Goal: Task Accomplishment & Management: Complete application form

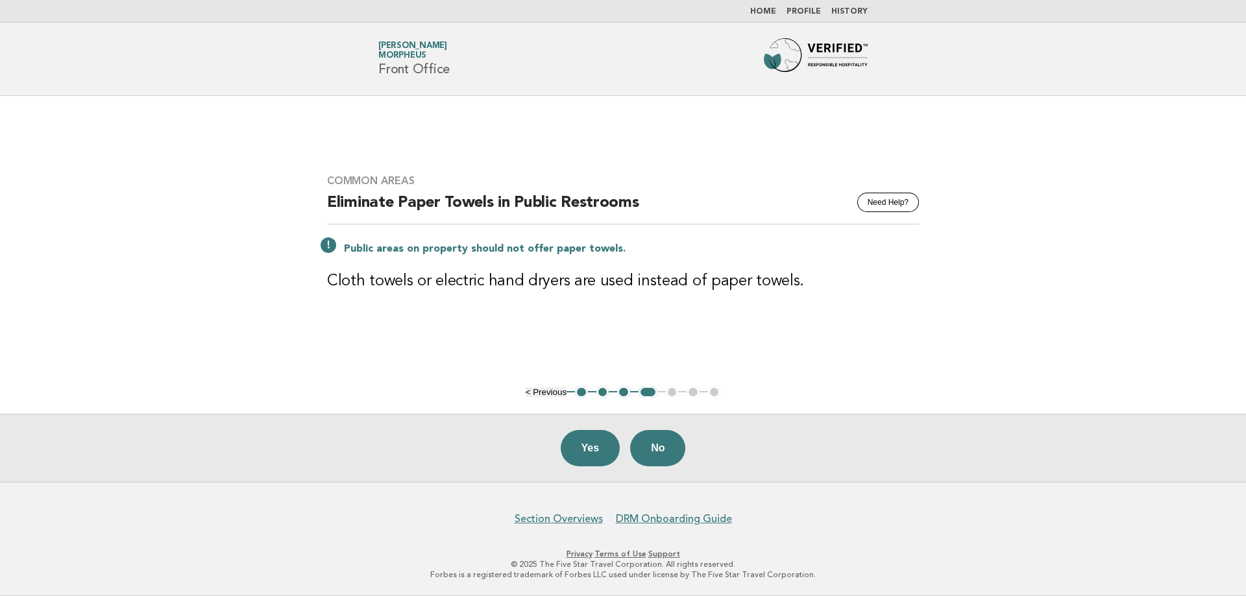
click at [661, 33] on header "Forbes Travel Guide Kevin Ip Morpheus Front Office" at bounding box center [623, 59] width 1246 height 73
click at [663, 439] on button "No" at bounding box center [657, 448] width 55 height 36
click at [589, 452] on button "Yes" at bounding box center [591, 448] width 60 height 36
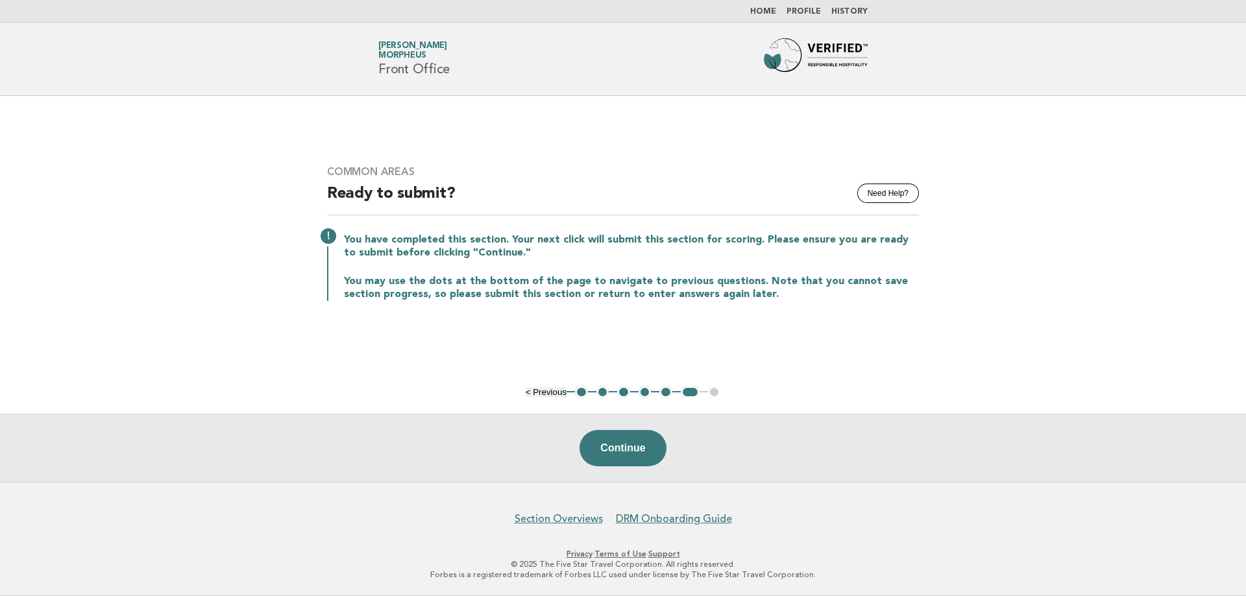
click at [582, 396] on button "1" at bounding box center [581, 392] width 13 height 13
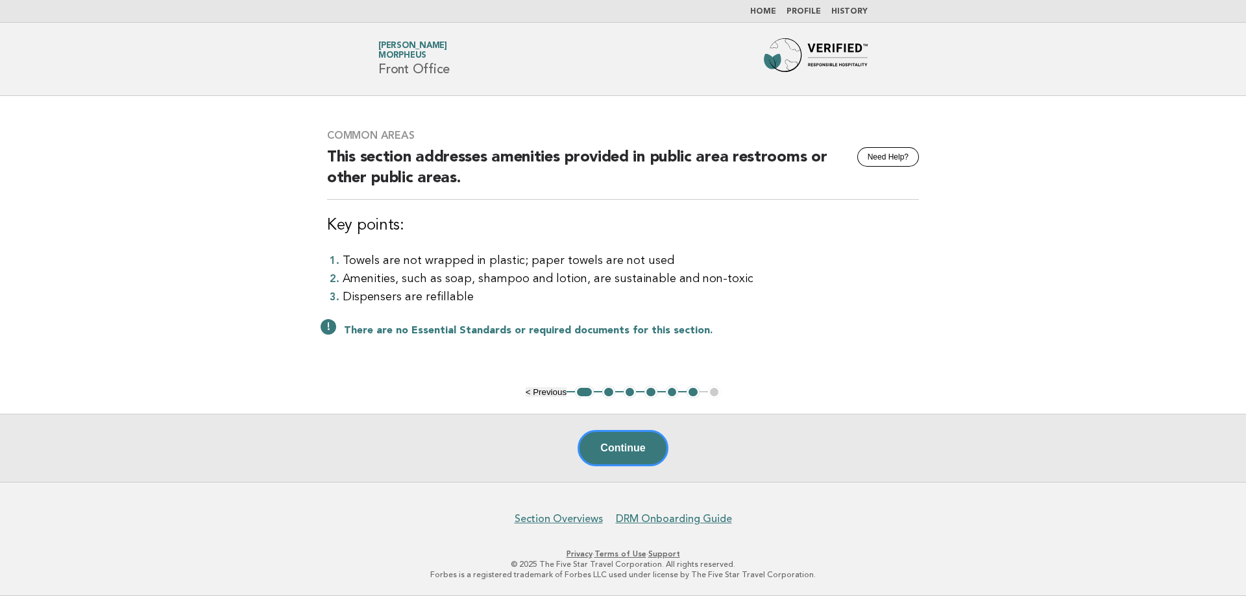
click at [607, 396] on button "2" at bounding box center [608, 392] width 13 height 13
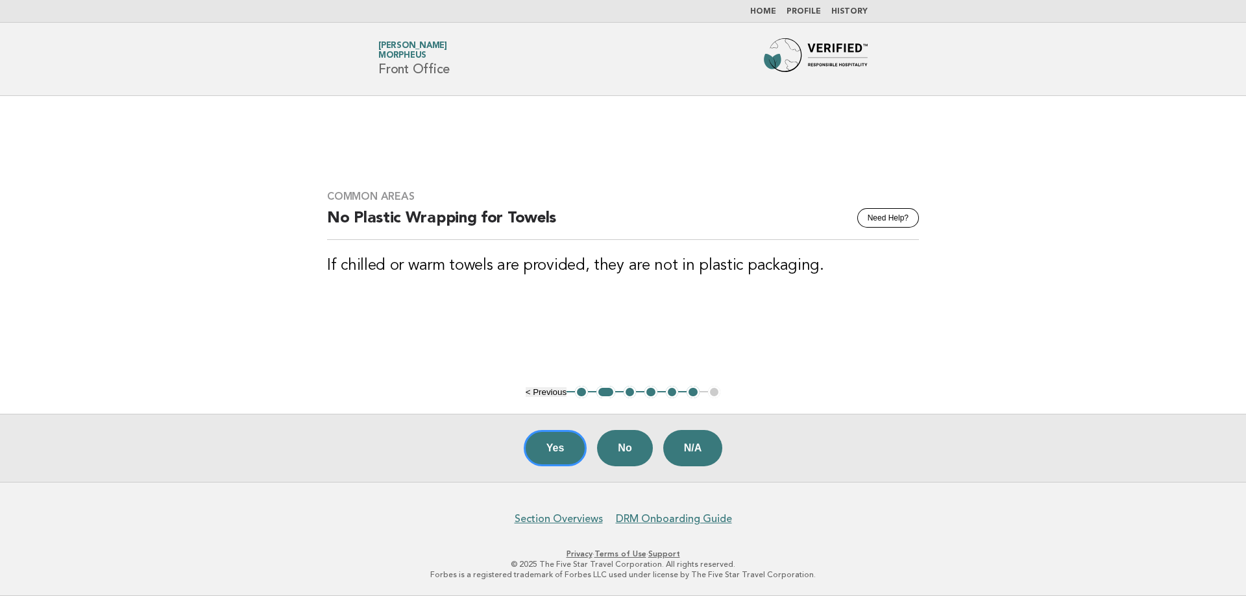
click at [631, 396] on button "3" at bounding box center [630, 392] width 13 height 13
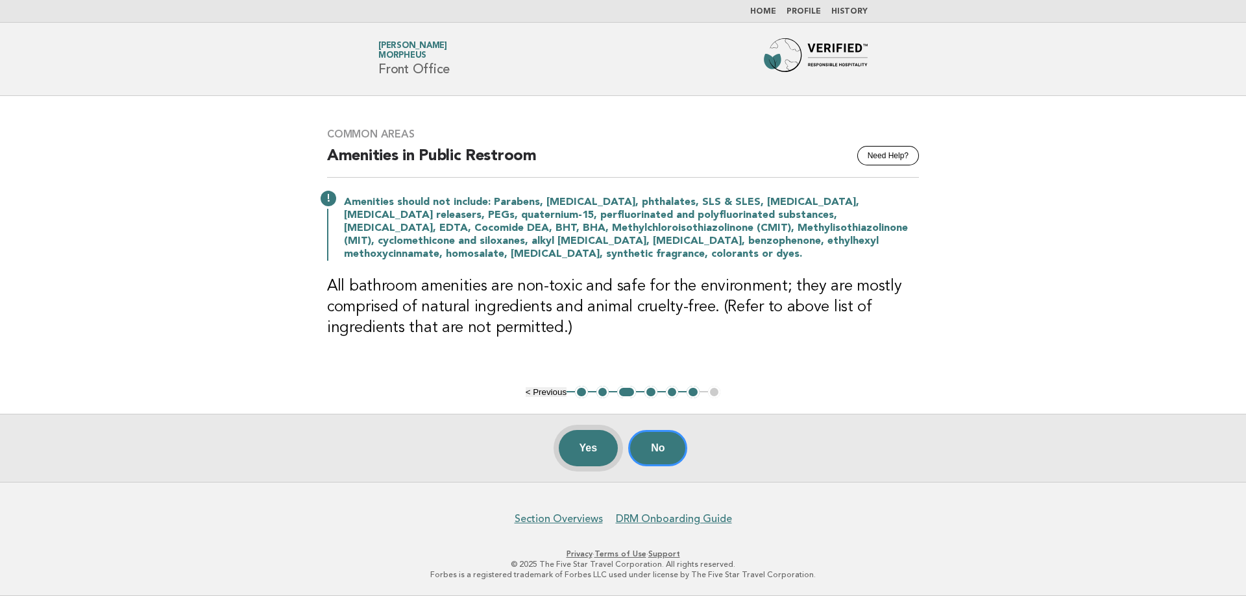
click at [597, 452] on button "Yes" at bounding box center [589, 448] width 60 height 36
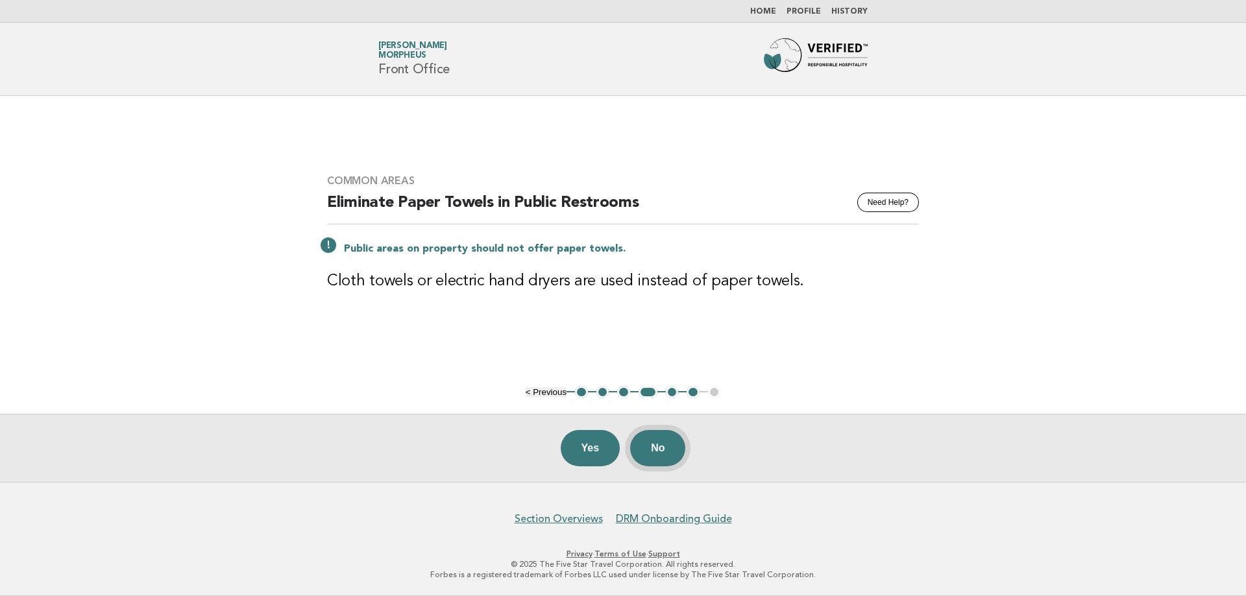
click at [653, 445] on button "No" at bounding box center [657, 448] width 55 height 36
click at [594, 452] on button "Yes" at bounding box center [591, 448] width 60 height 36
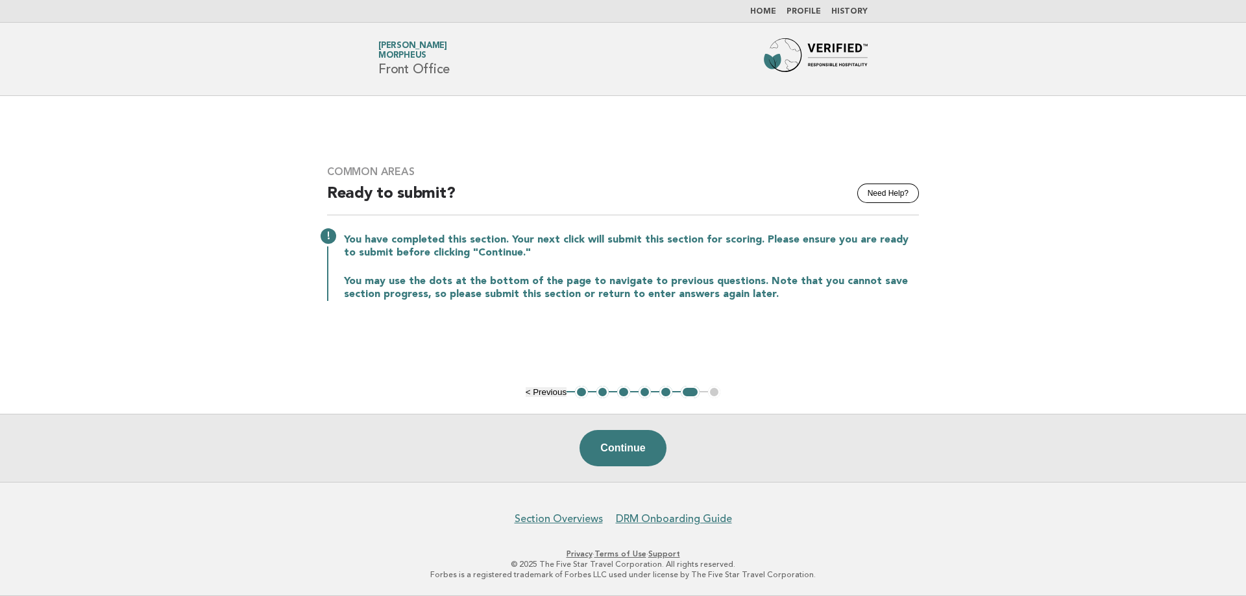
click at [594, 452] on button "Continue" at bounding box center [623, 448] width 86 height 36
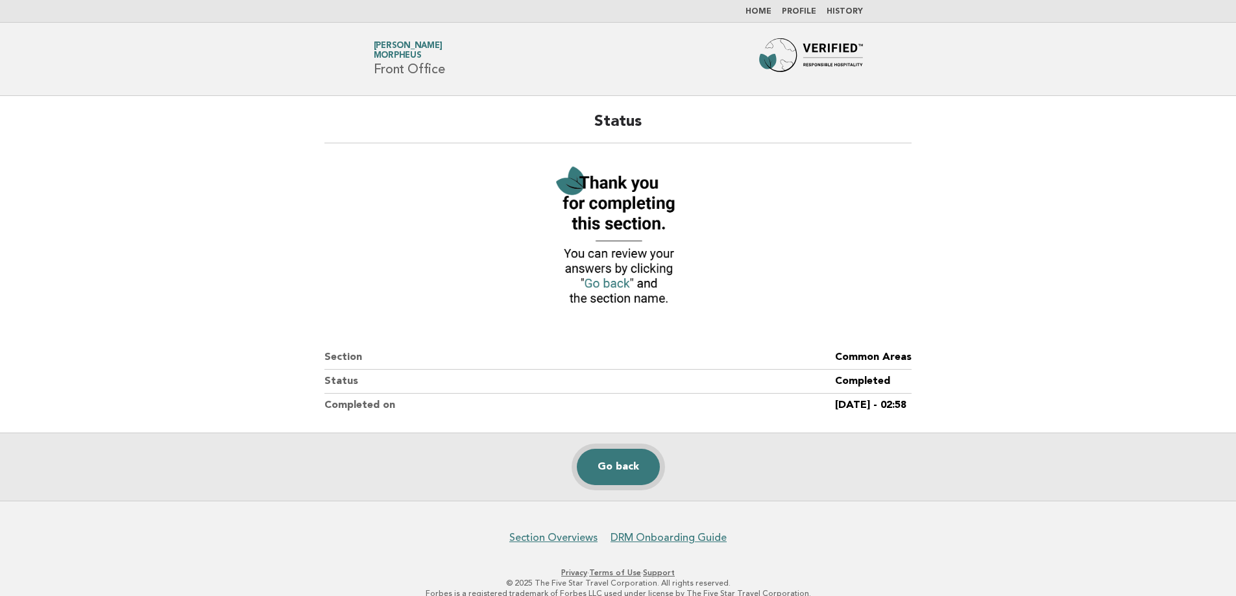
click at [606, 465] on link "Go back" at bounding box center [618, 467] width 83 height 36
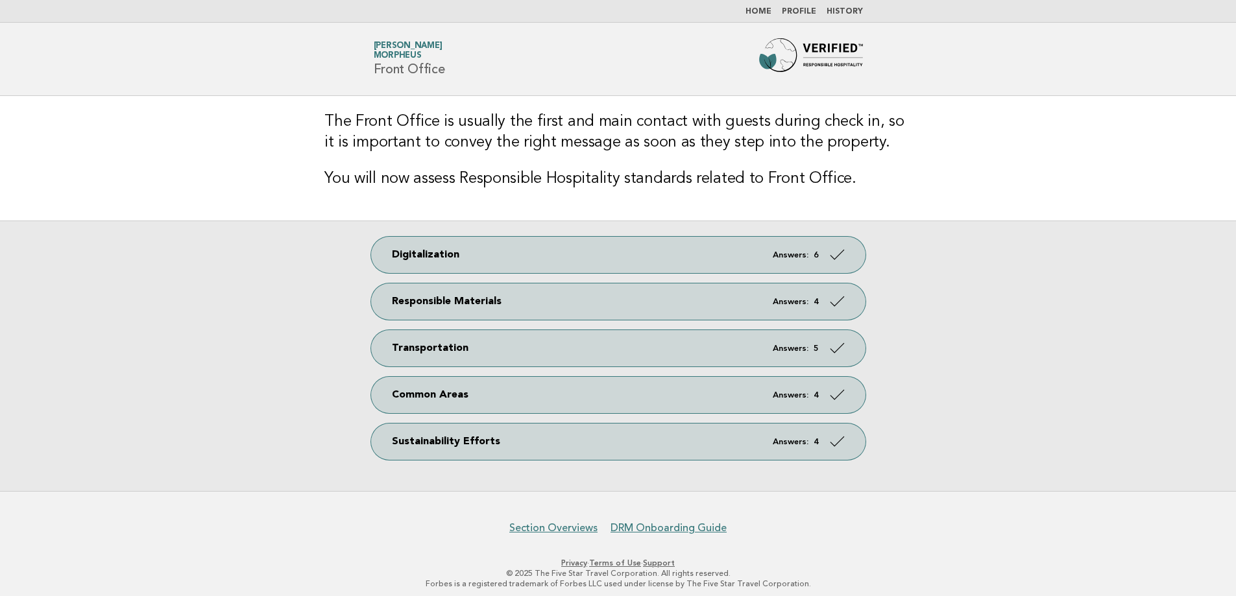
click at [824, 52] on img at bounding box center [811, 59] width 104 height 42
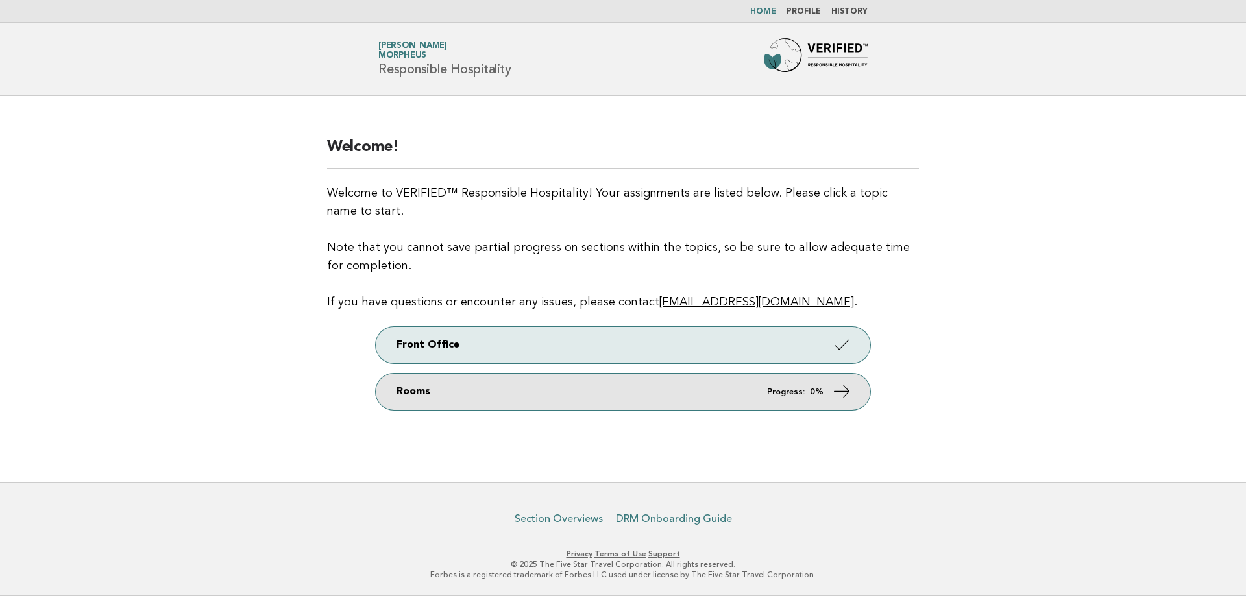
click at [515, 395] on link "Rooms Progress: 0%" at bounding box center [623, 392] width 494 height 36
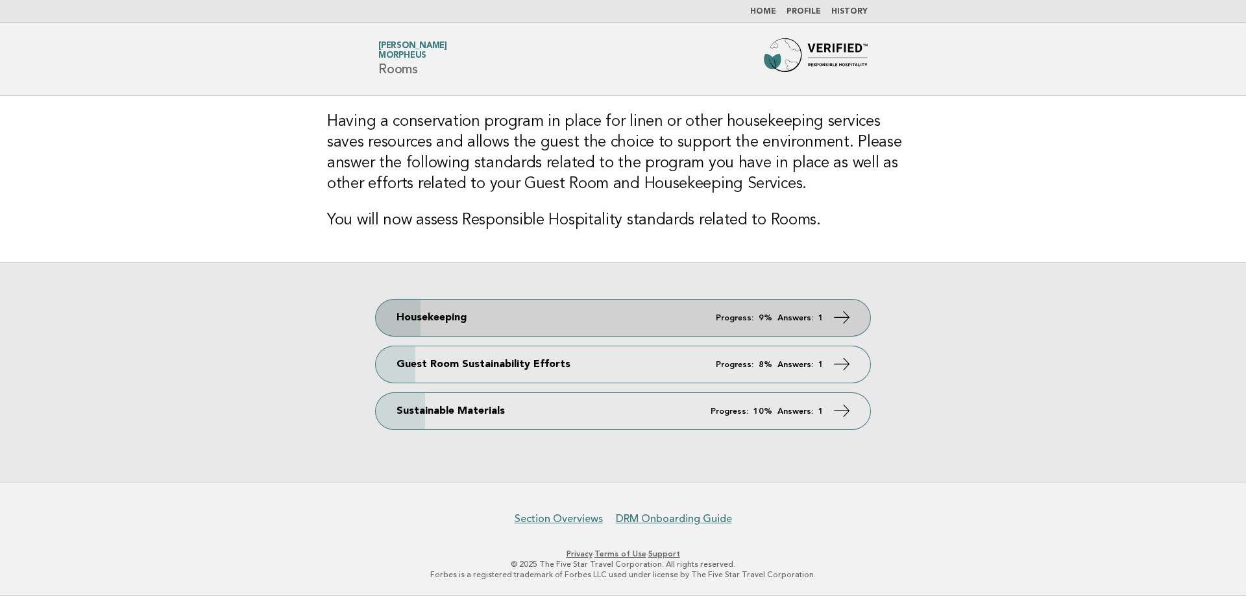
click at [841, 310] on icon at bounding box center [842, 317] width 19 height 19
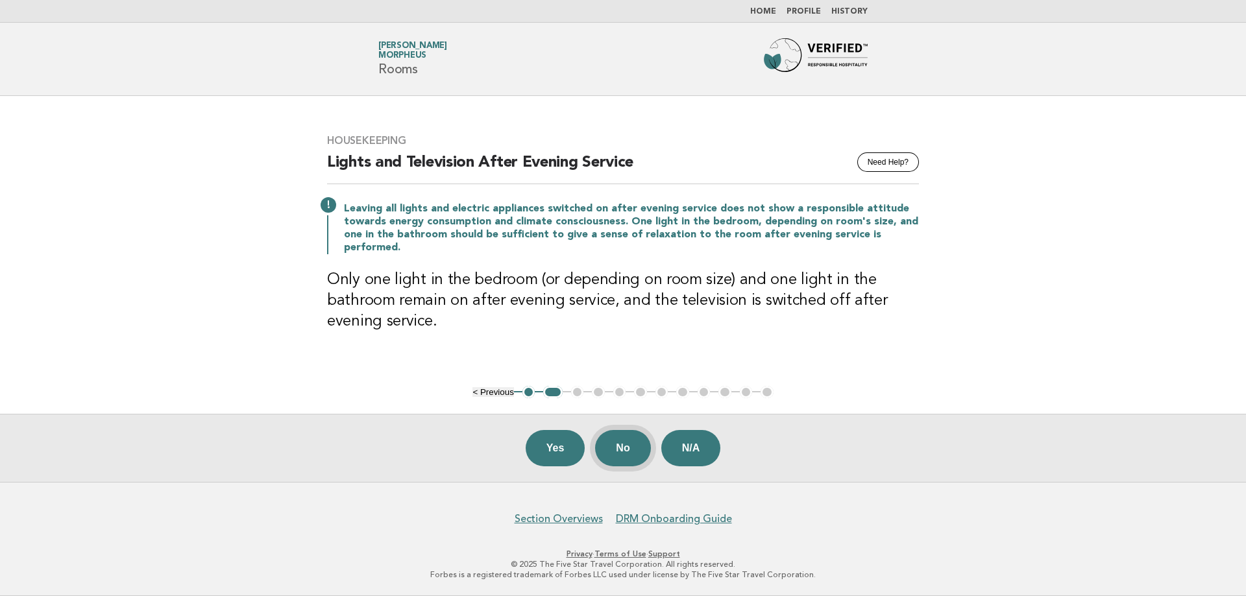
click at [620, 451] on button "No" at bounding box center [622, 448] width 55 height 36
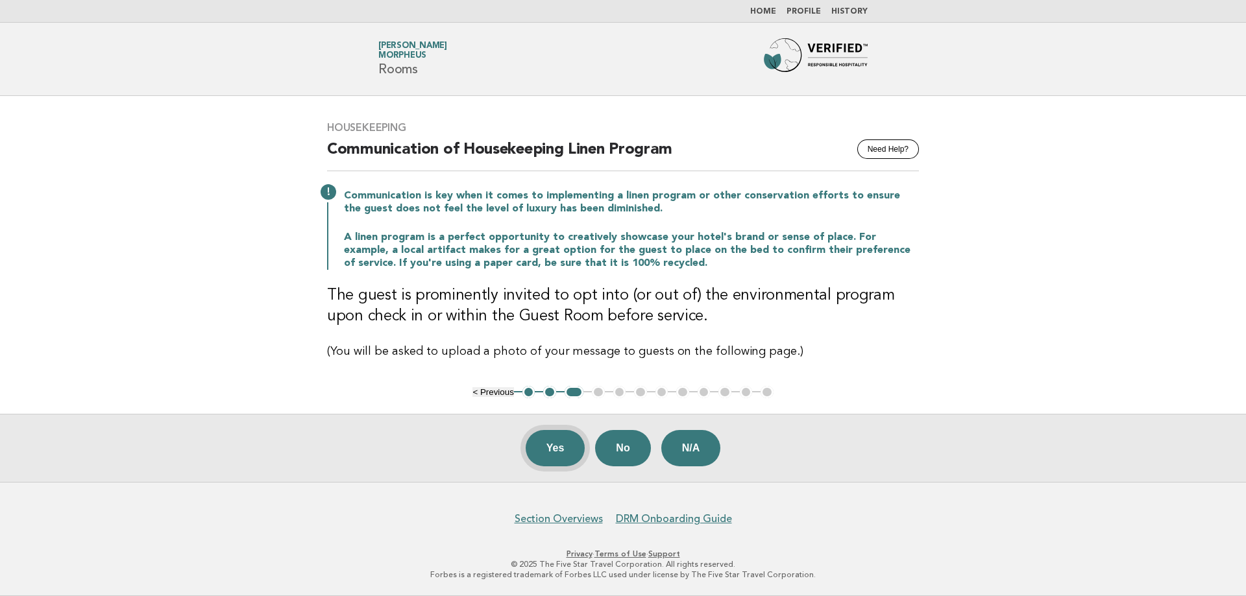
click at [552, 451] on button "Yes" at bounding box center [556, 448] width 60 height 36
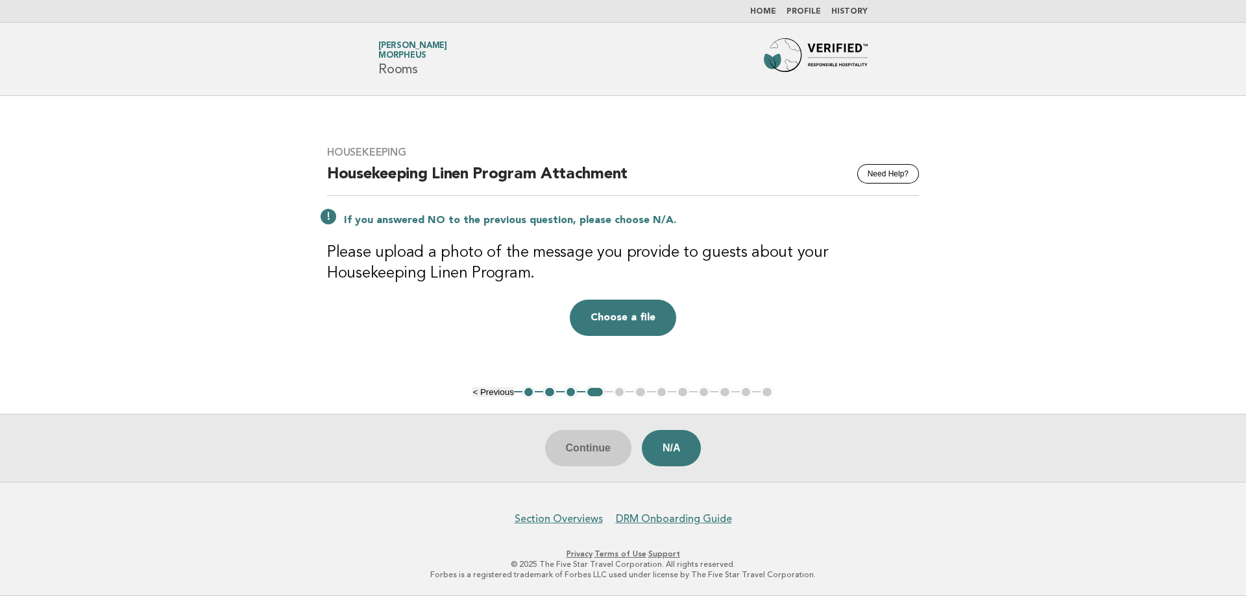
click at [626, 391] on ul "< Previous 1 2 3 4 5 6 7 8 9 10 11 12" at bounding box center [622, 392] width 300 height 13
click at [620, 393] on ul "< Previous 1 2 3 4 5 6 7 8 9 10 11 12" at bounding box center [622, 392] width 300 height 13
click at [666, 454] on button "N/A" at bounding box center [672, 448] width 60 height 36
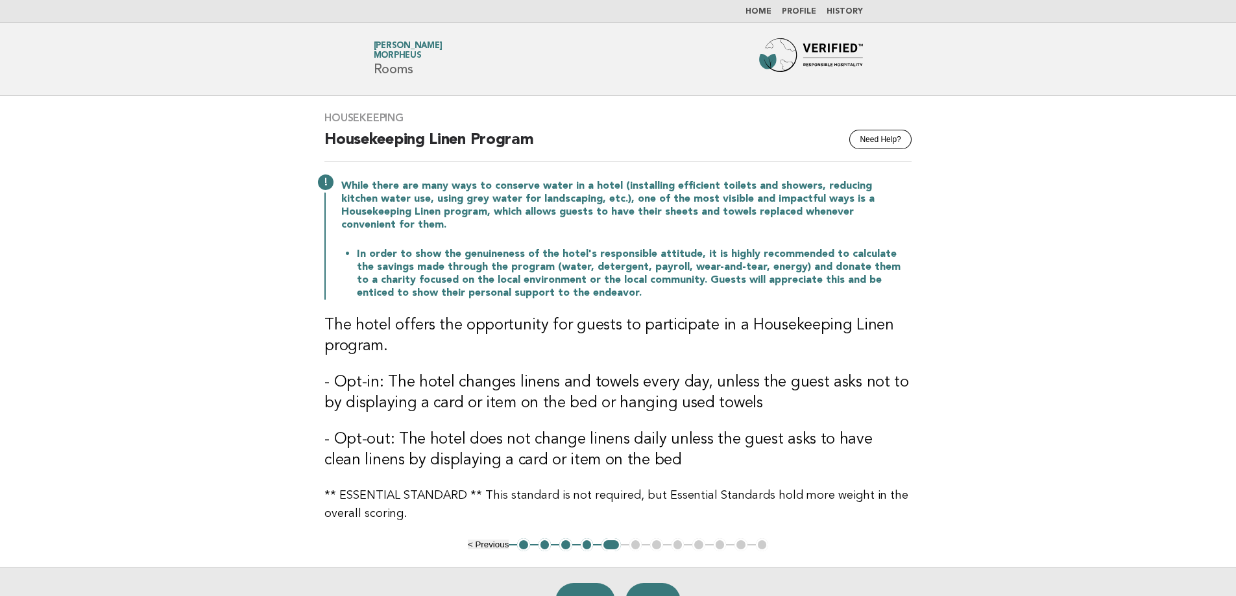
scroll to position [65, 0]
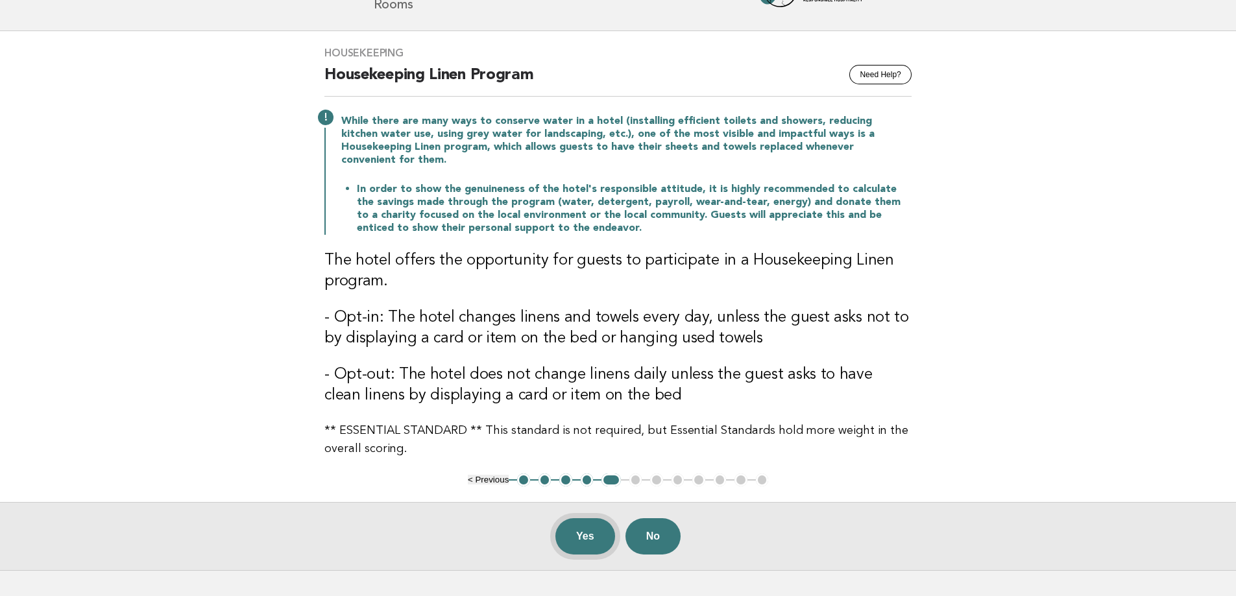
click at [584, 533] on button "Yes" at bounding box center [585, 537] width 60 height 36
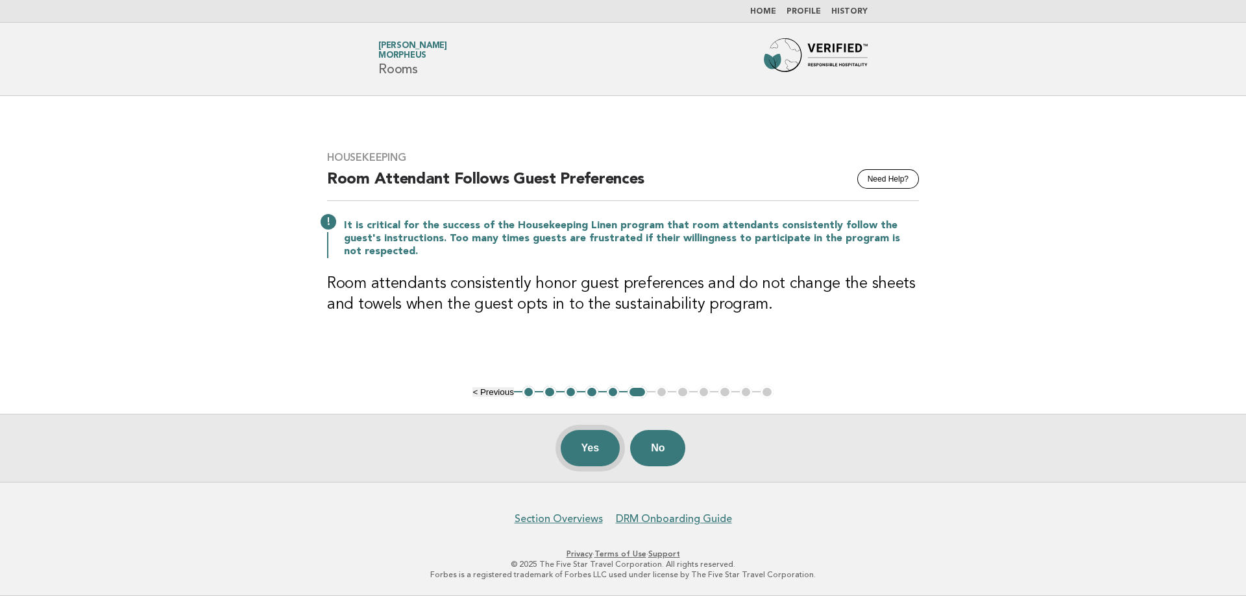
click at [589, 445] on button "Yes" at bounding box center [591, 448] width 60 height 36
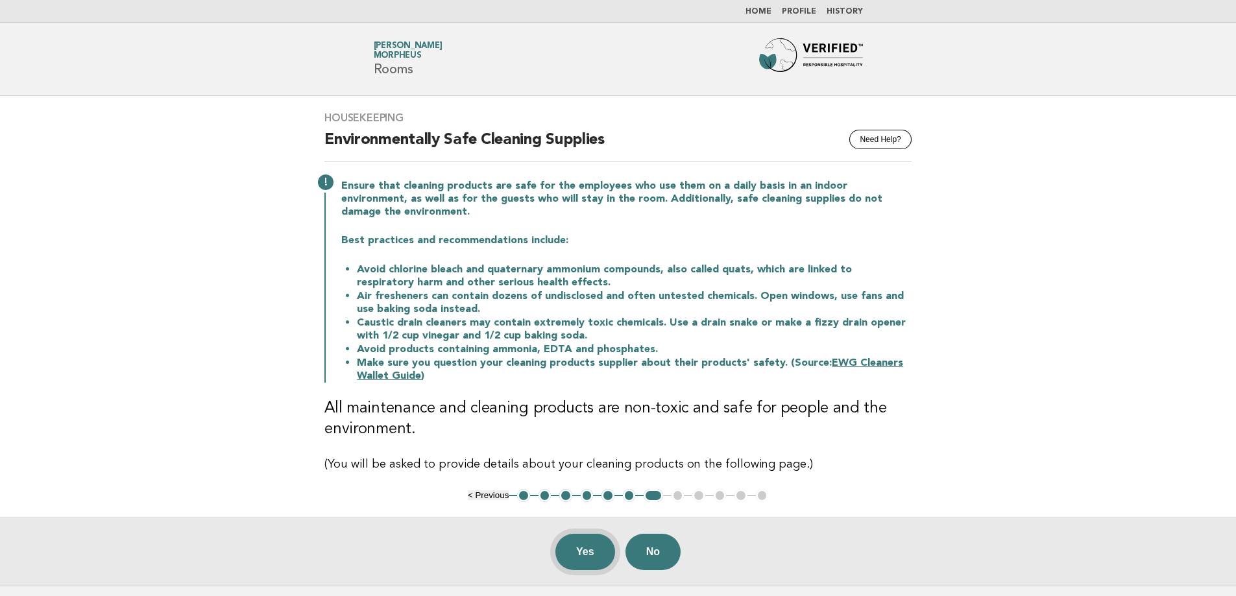
click at [593, 539] on button "Yes" at bounding box center [585, 552] width 60 height 36
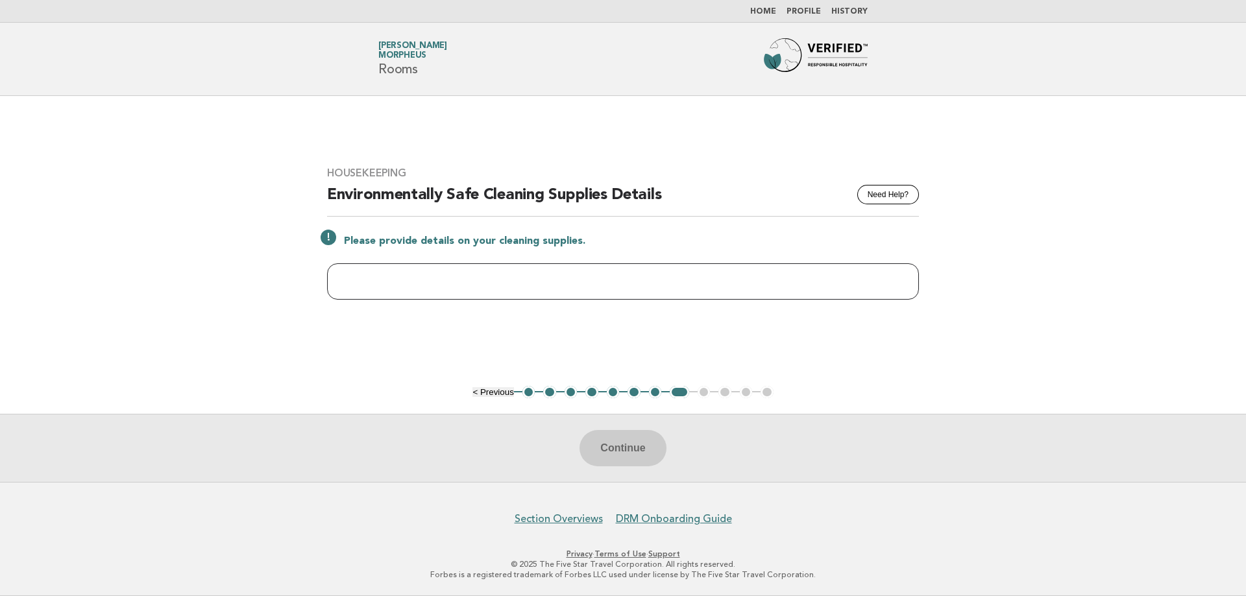
click at [543, 280] on input "text" at bounding box center [623, 281] width 592 height 36
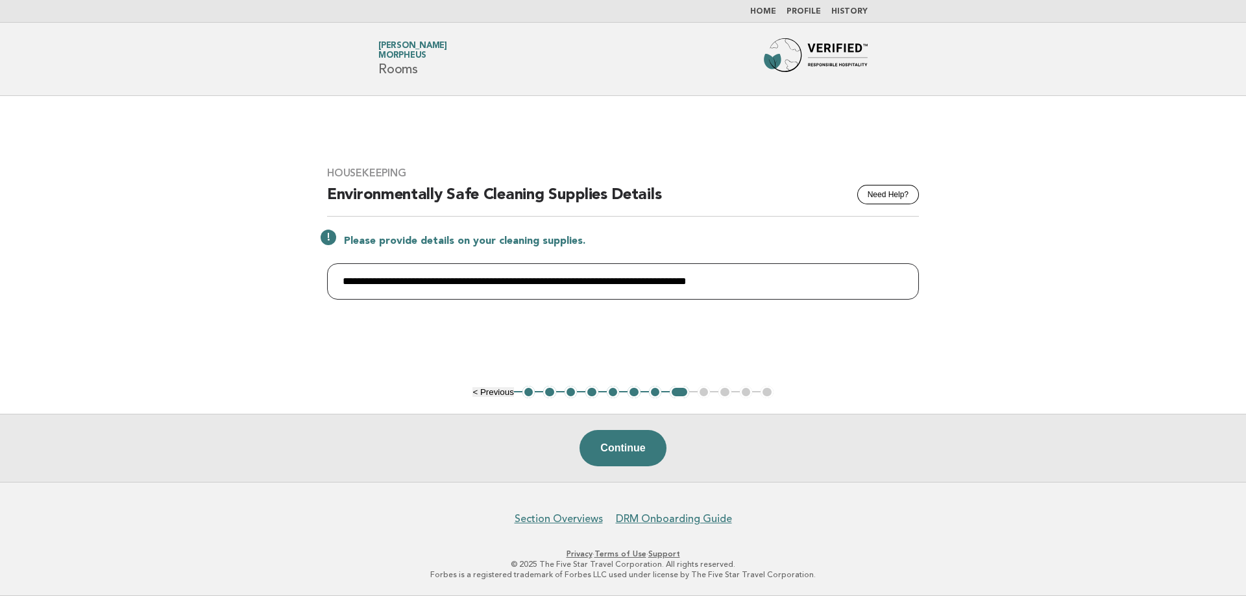
click at [774, 283] on input "**********" at bounding box center [623, 281] width 592 height 36
click at [787, 284] on input "**********" at bounding box center [623, 281] width 592 height 36
drag, startPoint x: 671, startPoint y: 284, endPoint x: 28, endPoint y: 249, distance: 644.0
click at [28, 249] on main "**********" at bounding box center [623, 289] width 1246 height 386
click at [379, 275] on input "**********" at bounding box center [623, 281] width 592 height 36
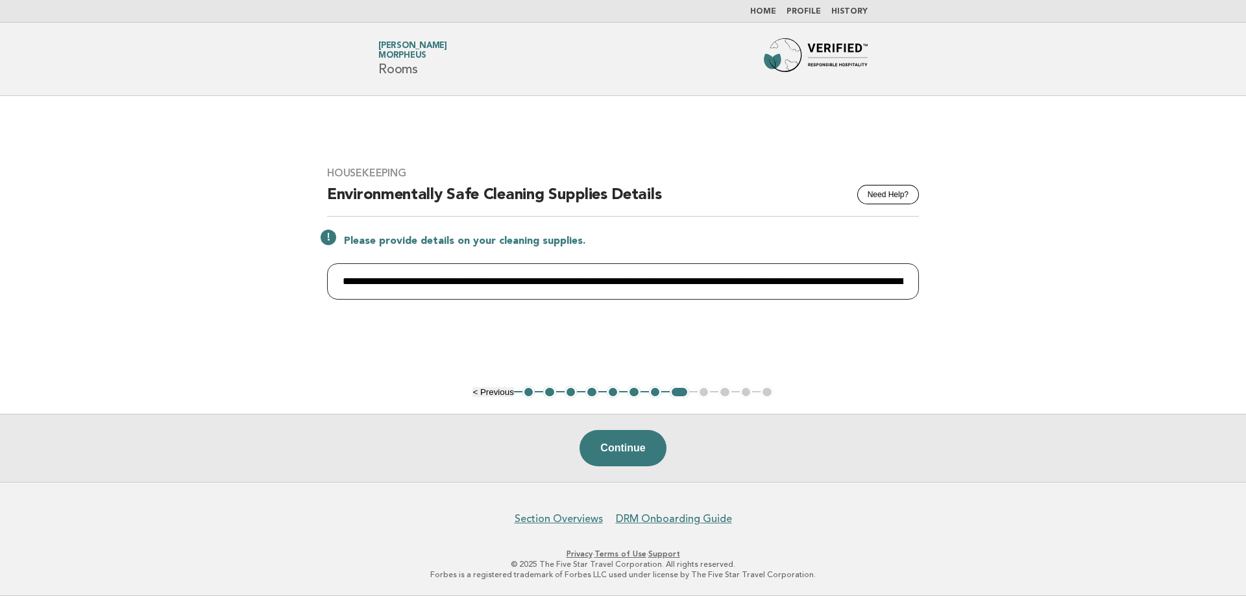
scroll to position [0, 267]
drag, startPoint x: 341, startPoint y: 281, endPoint x: 1245, endPoint y: 321, distance: 904.8
click at [1245, 321] on main "**********" at bounding box center [623, 289] width 1246 height 386
type input "**********"
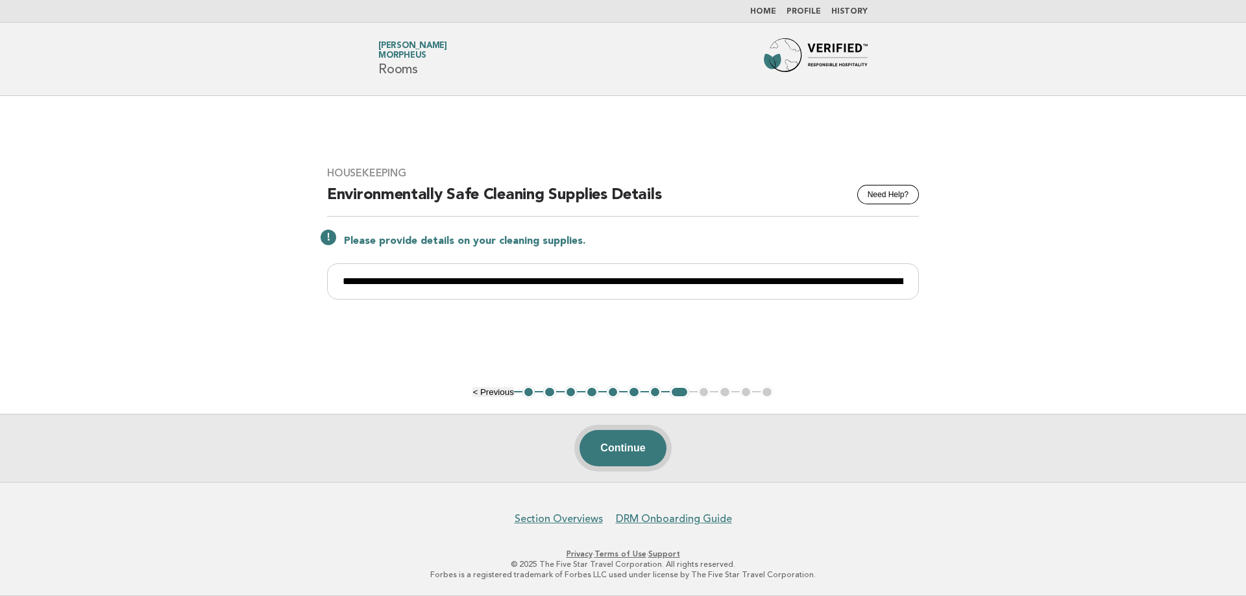
click at [614, 450] on button "Continue" at bounding box center [623, 448] width 86 height 36
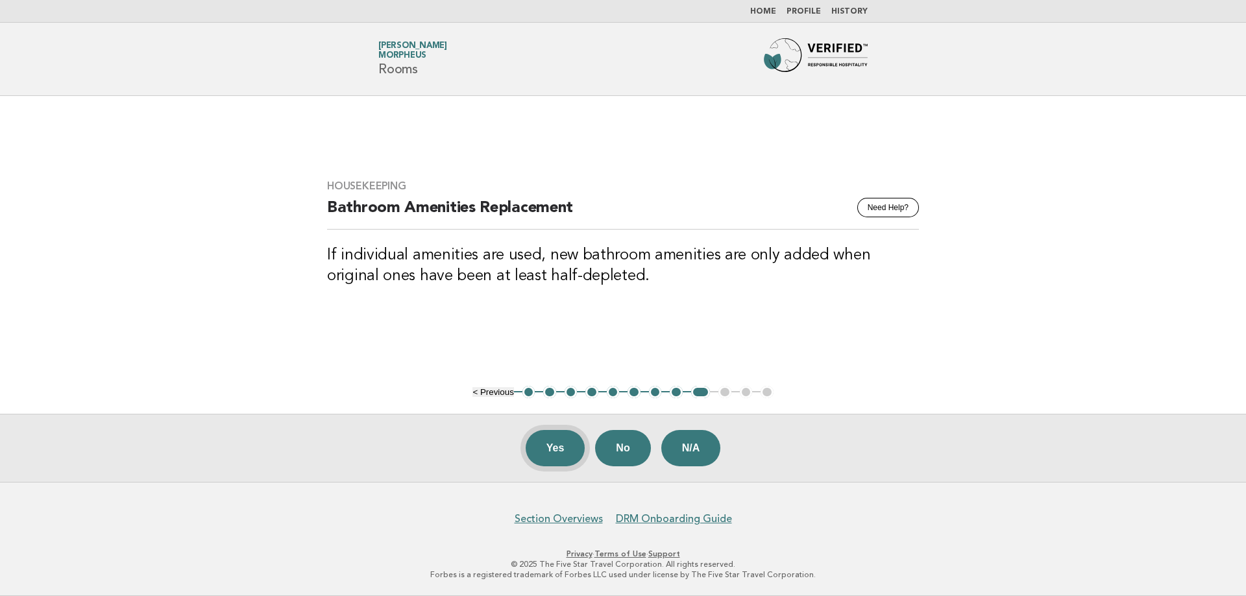
click at [561, 445] on button "Yes" at bounding box center [556, 448] width 60 height 36
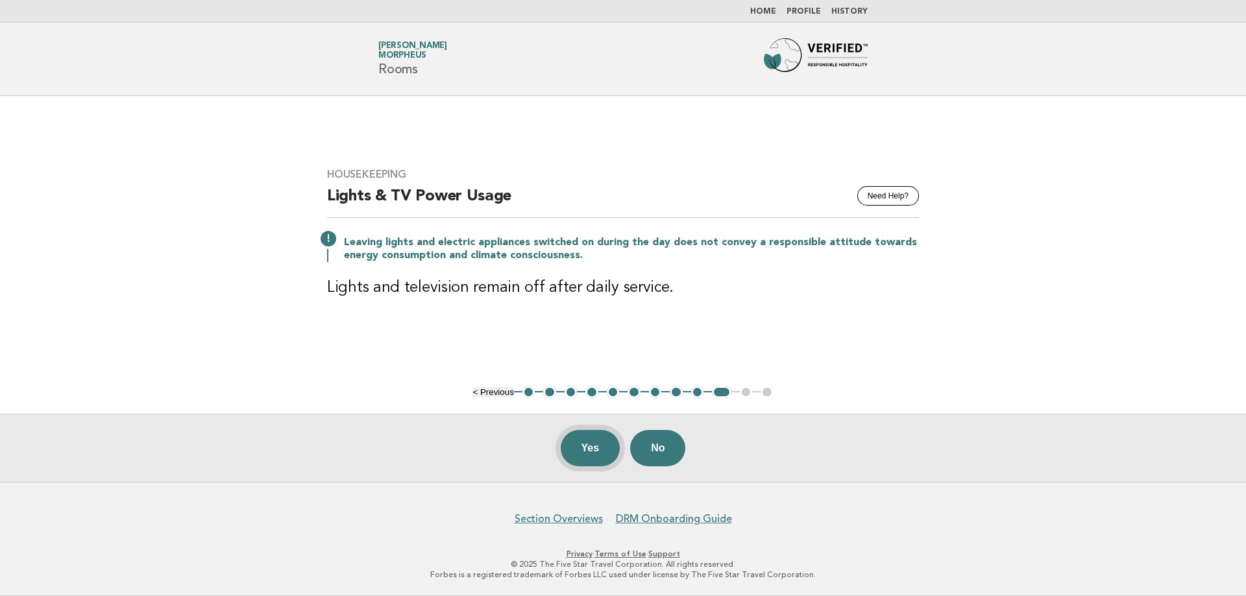
click at [596, 435] on button "Yes" at bounding box center [591, 448] width 60 height 36
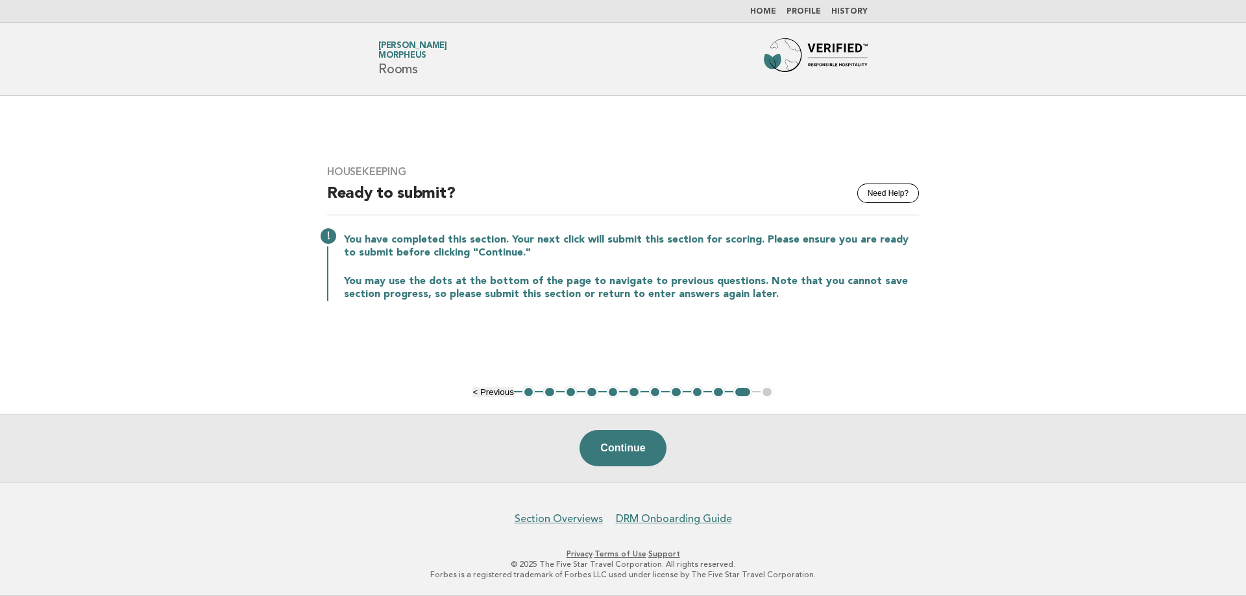
click at [823, 53] on img at bounding box center [816, 59] width 104 height 42
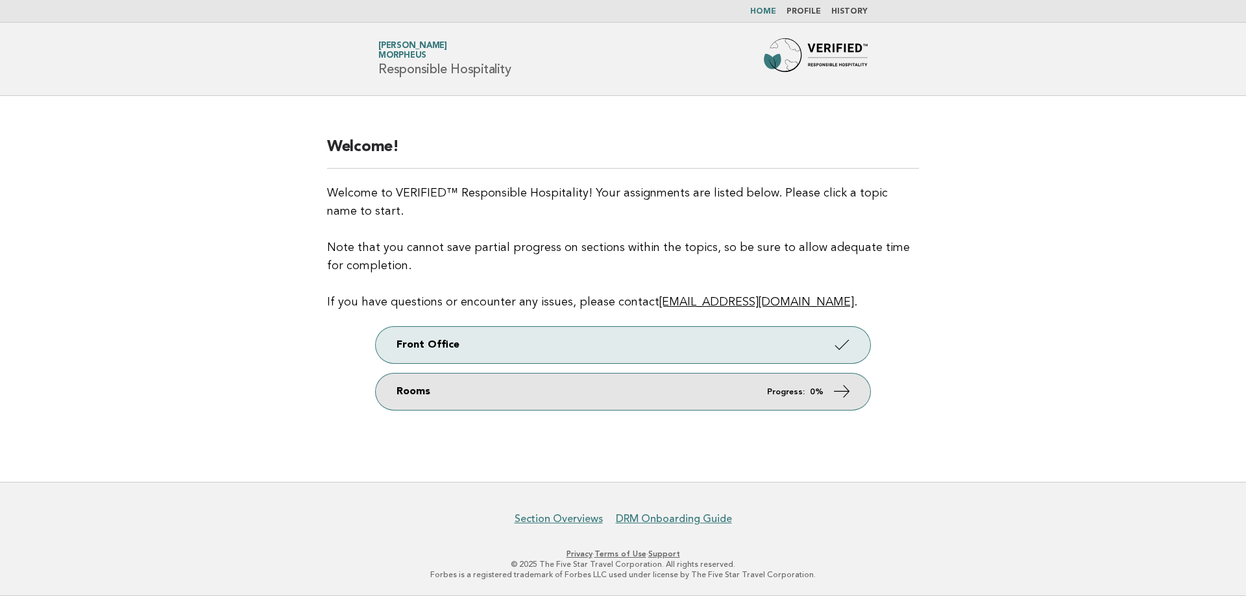
click at [785, 395] on em "Progress:" at bounding box center [786, 392] width 38 height 8
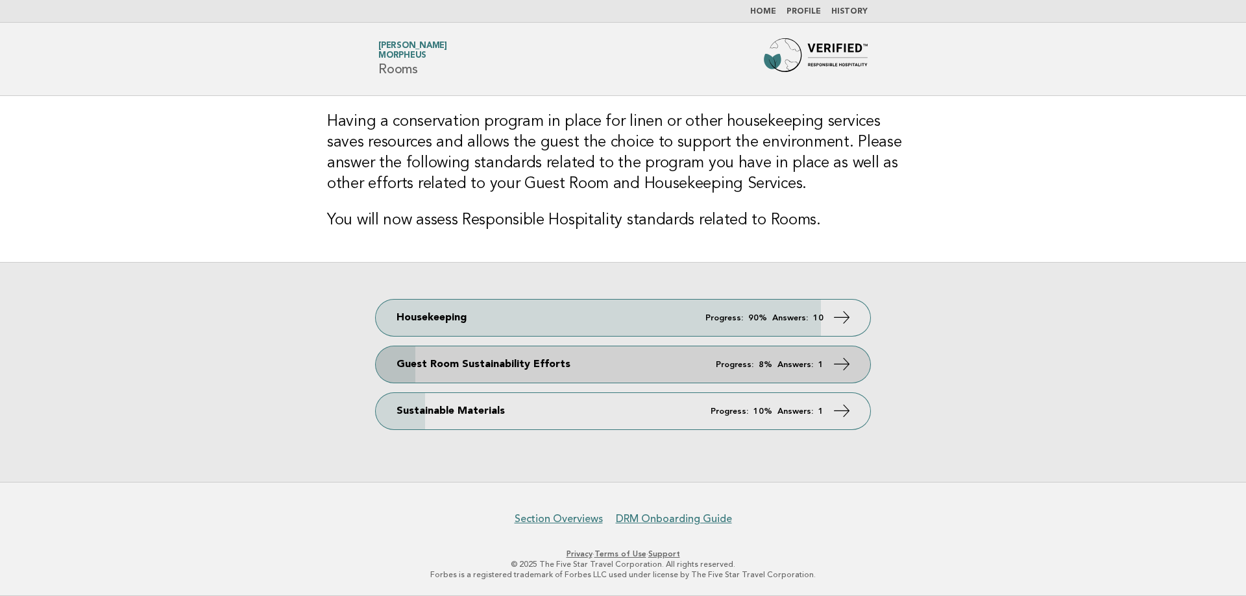
click at [816, 367] on span "Progress: 8% Answers: 1" at bounding box center [770, 365] width 108 height 8
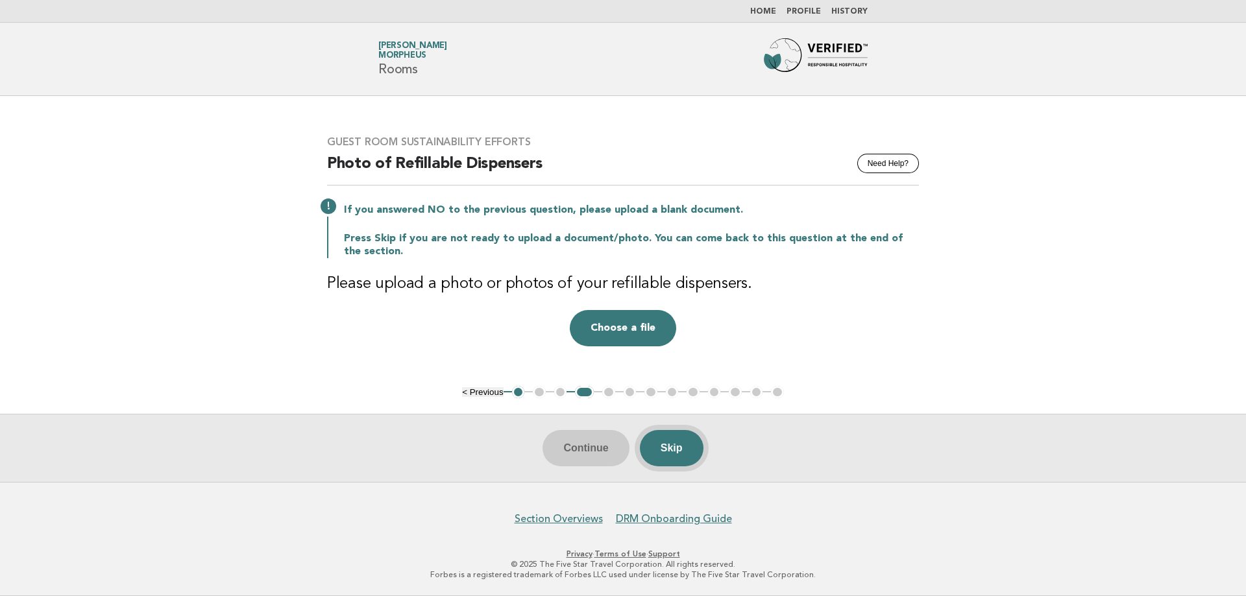
click at [679, 450] on button "Skip" at bounding box center [672, 448] width 64 height 36
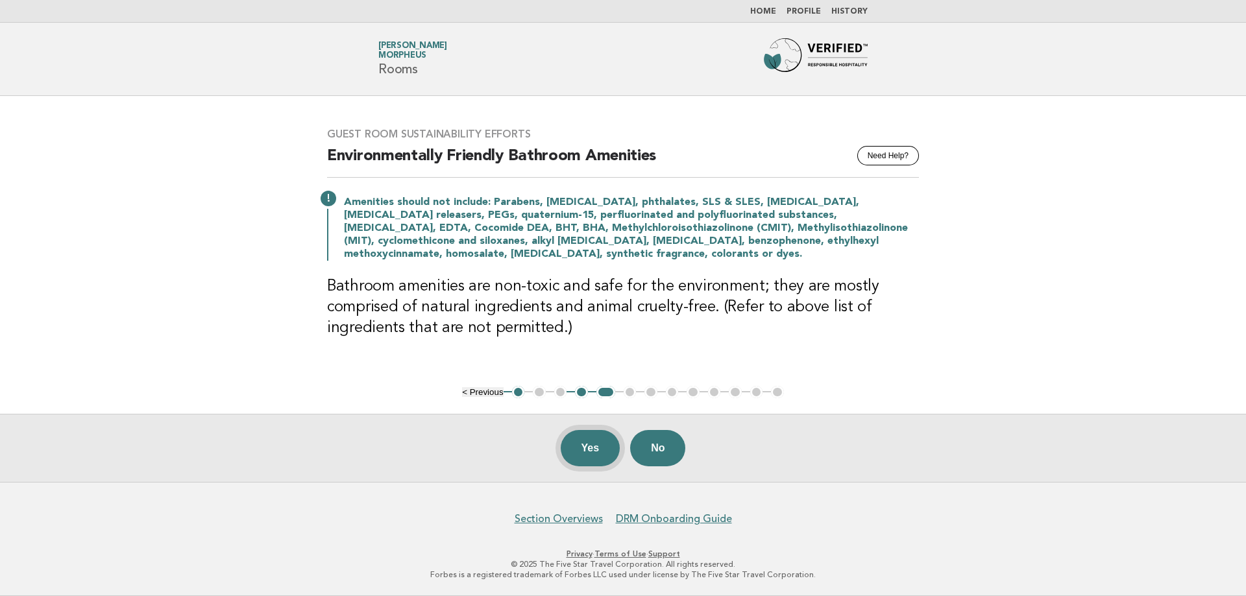
click at [579, 456] on button "Yes" at bounding box center [591, 448] width 60 height 36
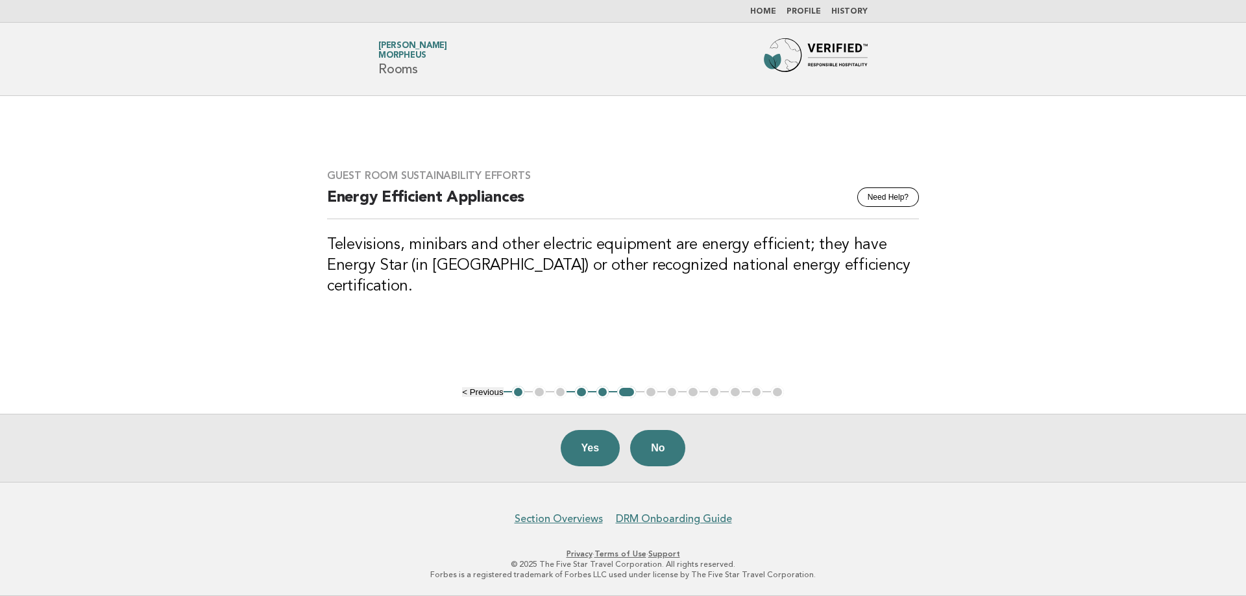
click at [575, 282] on h3 "Televisions, minibars and other electric equipment are energy efficient; they h…" at bounding box center [623, 266] width 592 height 62
click at [581, 393] on button "4" at bounding box center [581, 392] width 13 height 13
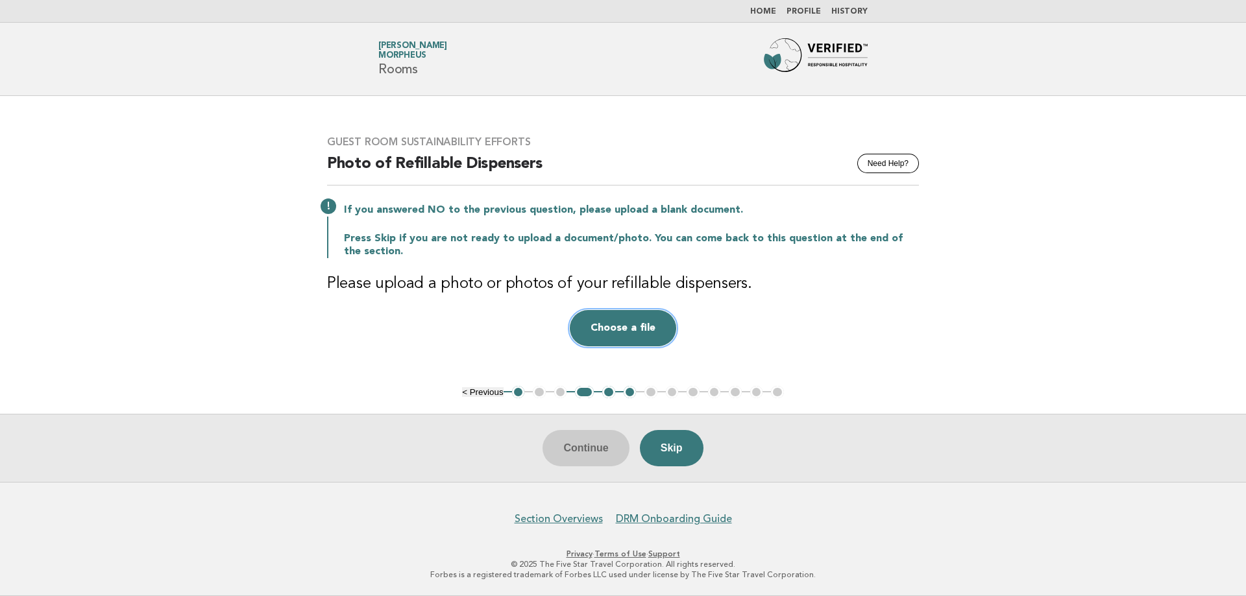
click at [598, 326] on button "Choose a file" at bounding box center [623, 328] width 106 height 36
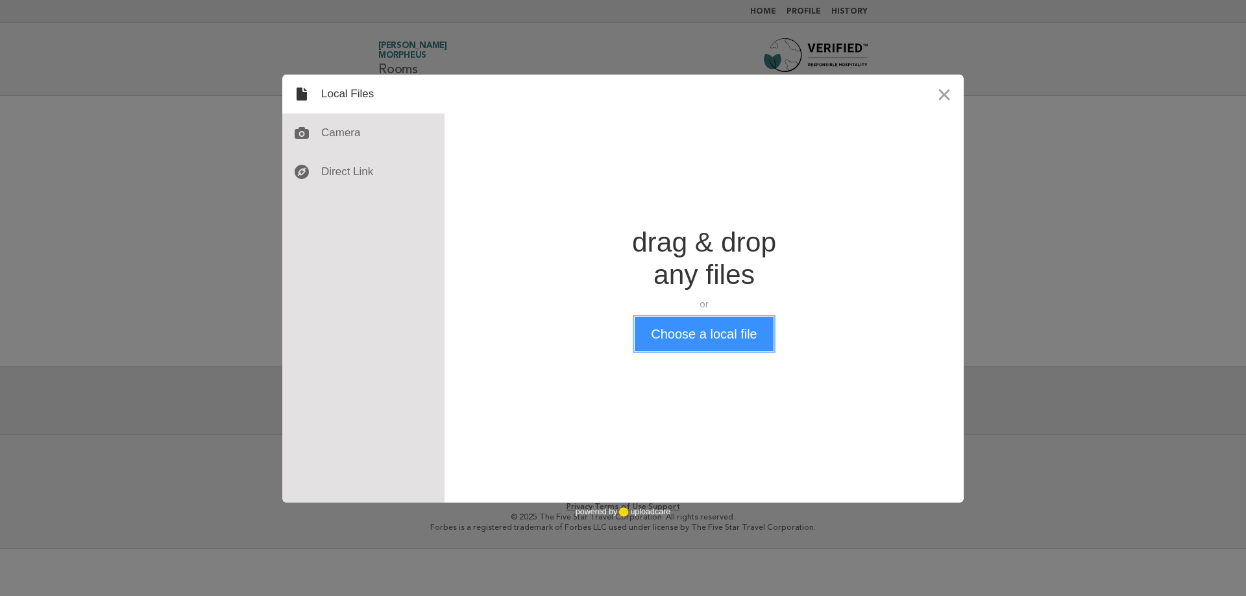
click at [752, 343] on button "Choose a local file" at bounding box center [704, 334] width 138 height 34
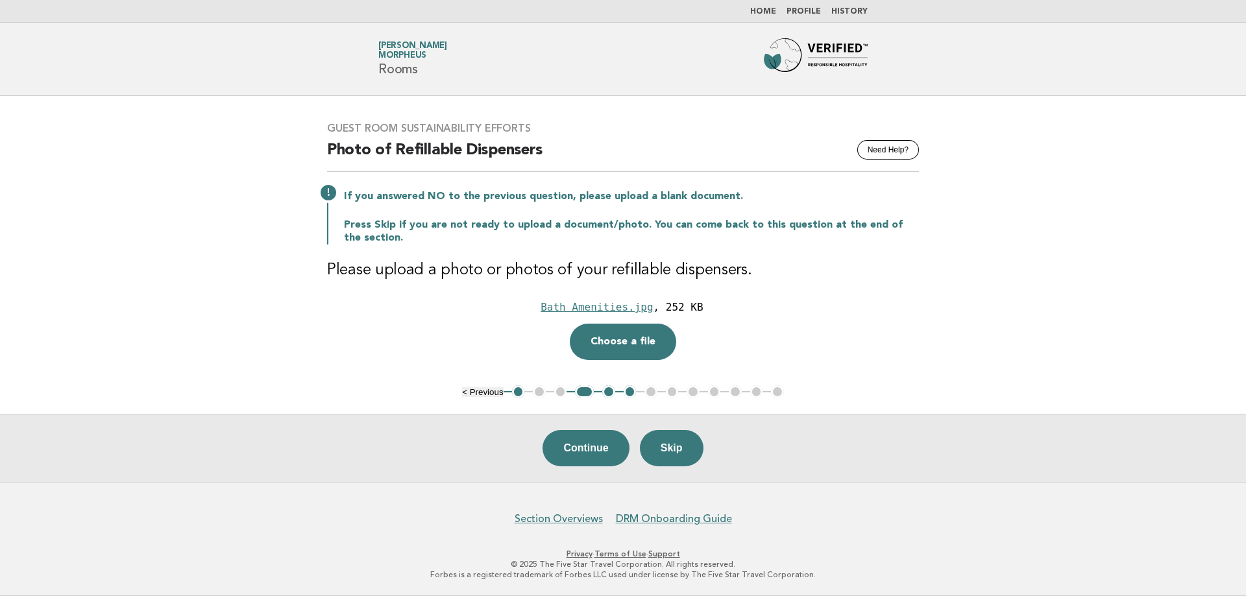
click at [635, 391] on button "6" at bounding box center [630, 391] width 13 height 13
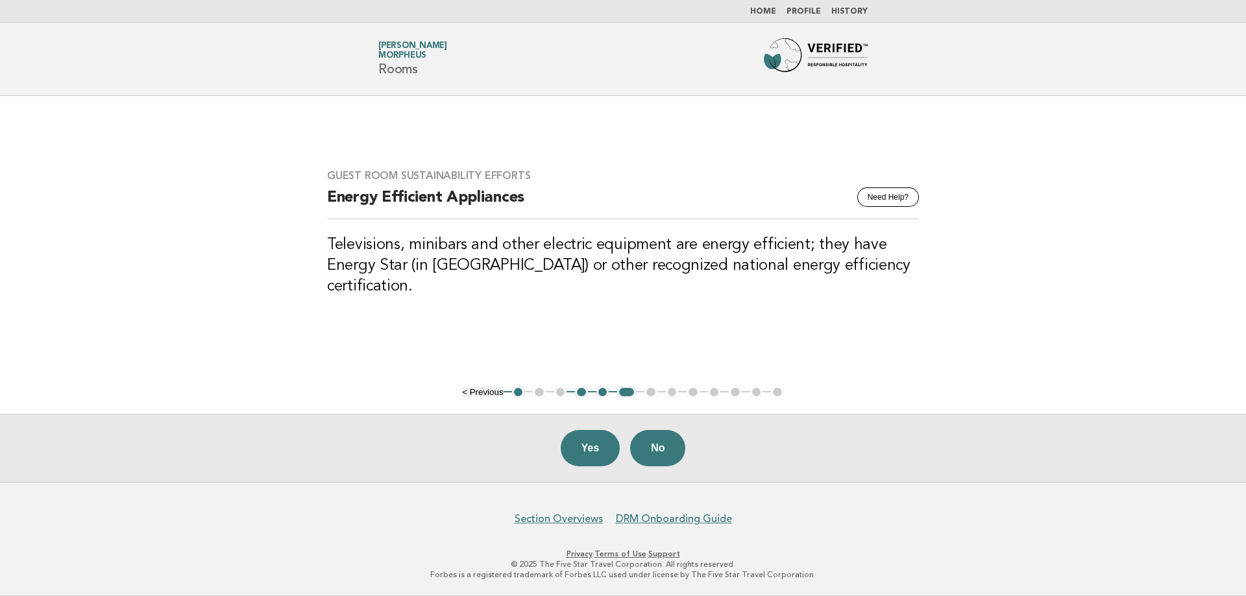
click at [652, 393] on ul "< Previous 1 2 3 4 5 6 7 8 9 10 11 12 13" at bounding box center [623, 392] width 322 height 13
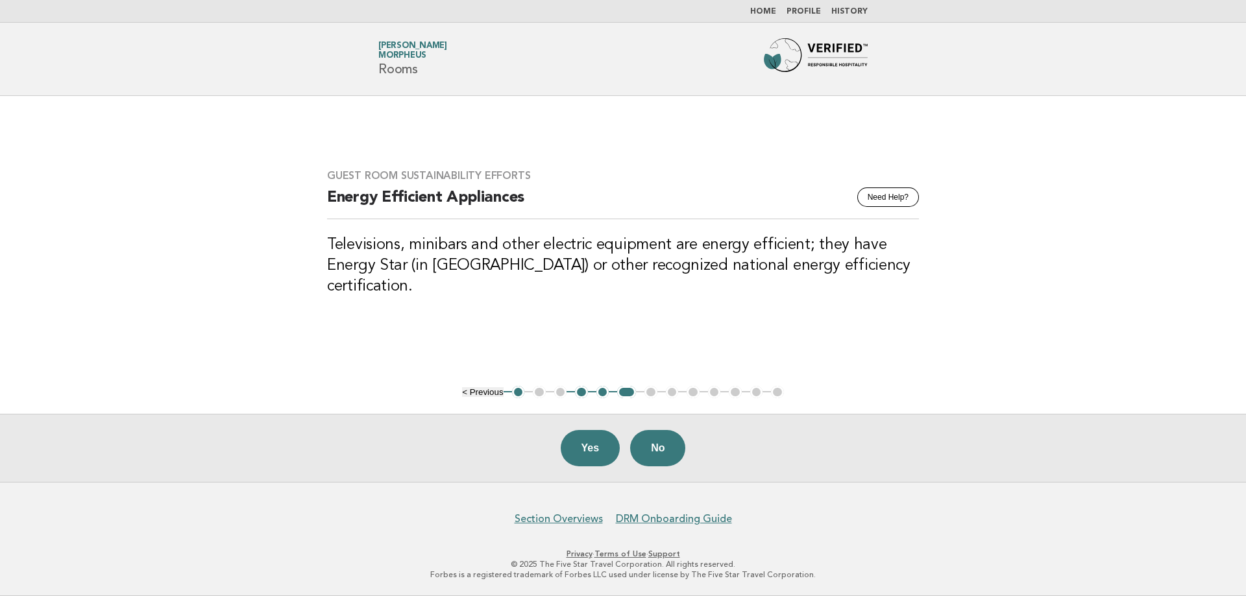
click at [654, 393] on ul "< Previous 1 2 3 4 5 6 7 8 9 10 11 12 13" at bounding box center [623, 392] width 322 height 13
click at [651, 397] on ul "< Previous 1 2 3 4 5 6 7 8 9 10 11 12 13" at bounding box center [623, 392] width 322 height 13
click at [829, 49] on img at bounding box center [816, 59] width 104 height 42
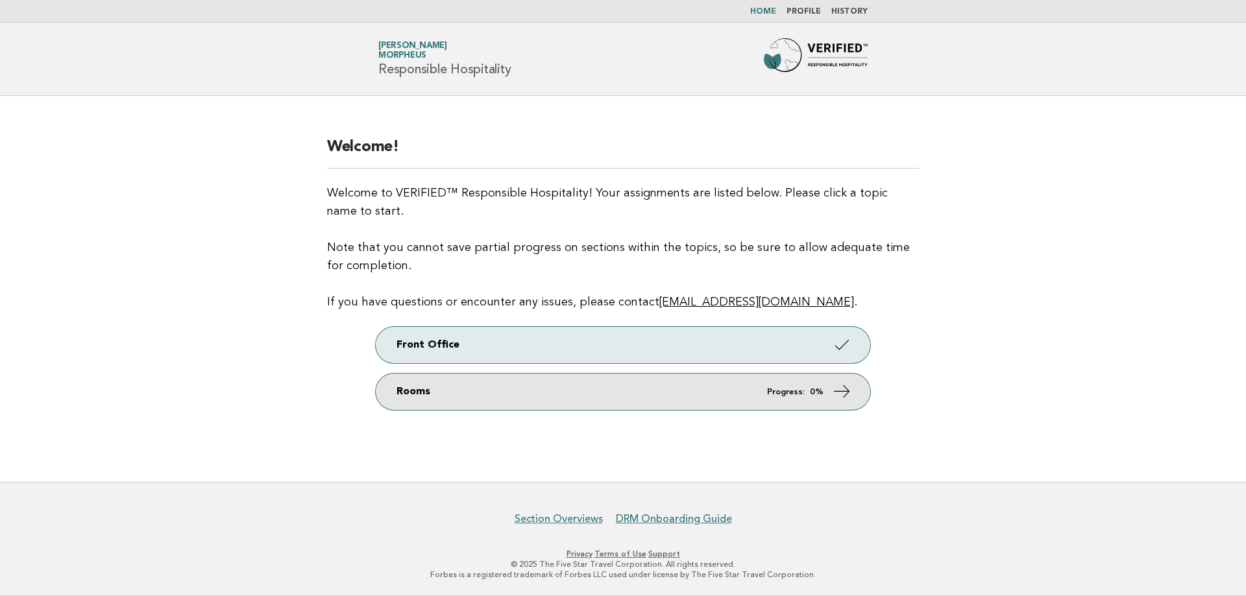
click at [823, 392] on strong "0%" at bounding box center [817, 392] width 14 height 8
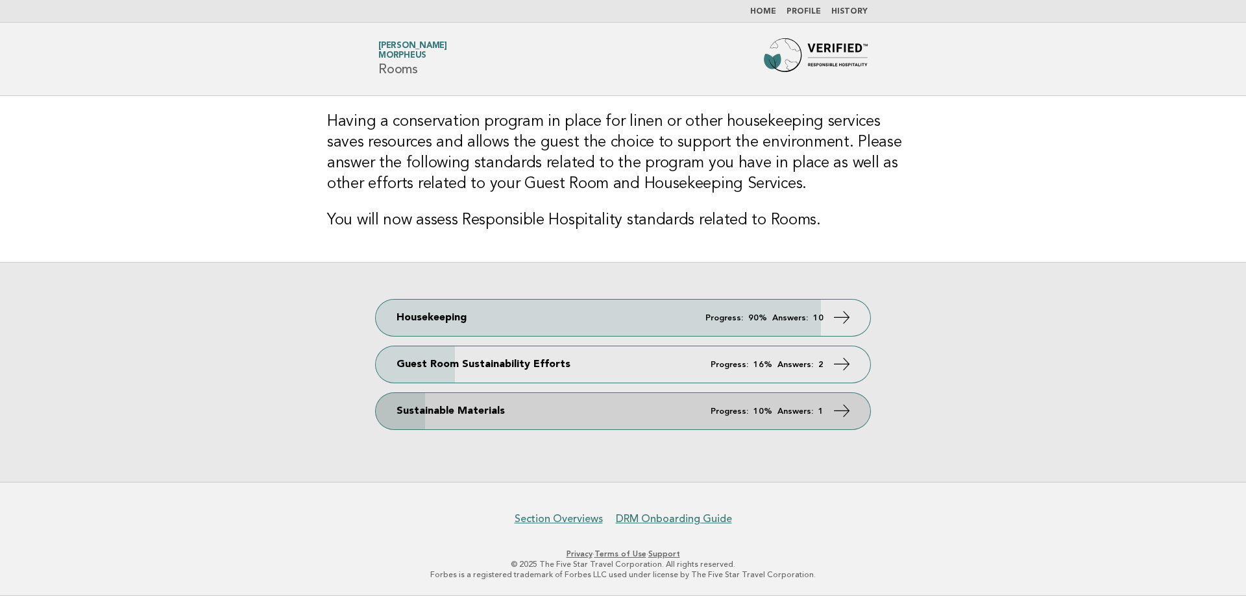
click at [828, 414] on link "Sustainable Materials Progress: 10% Answers: 1" at bounding box center [623, 411] width 494 height 36
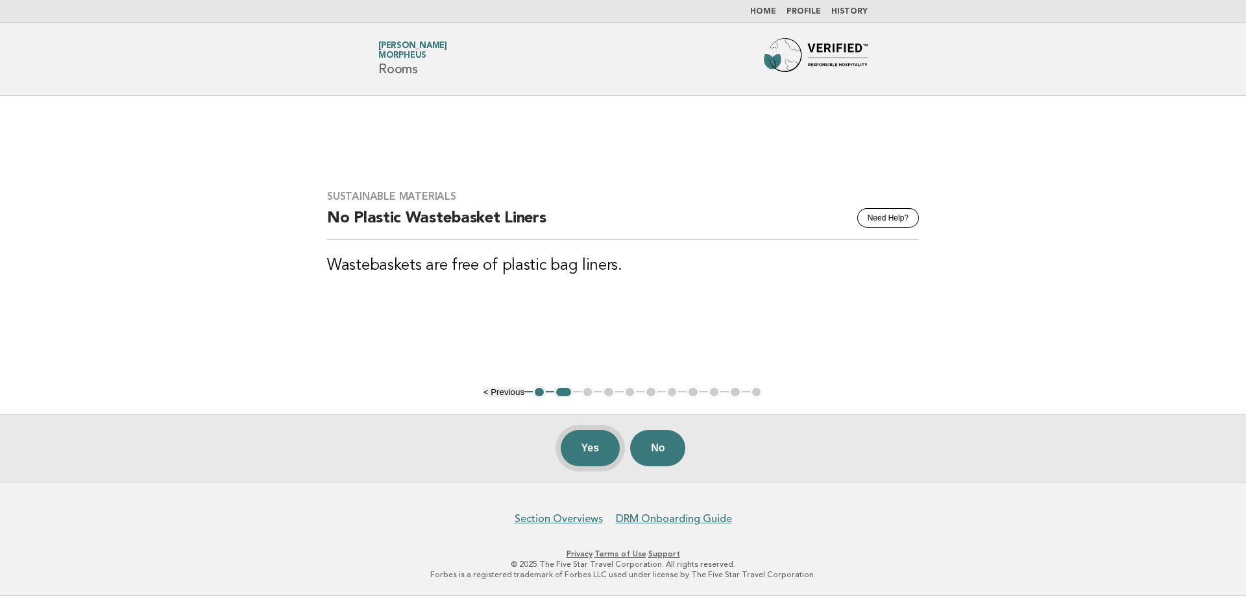
click at [599, 447] on button "Yes" at bounding box center [591, 448] width 60 height 36
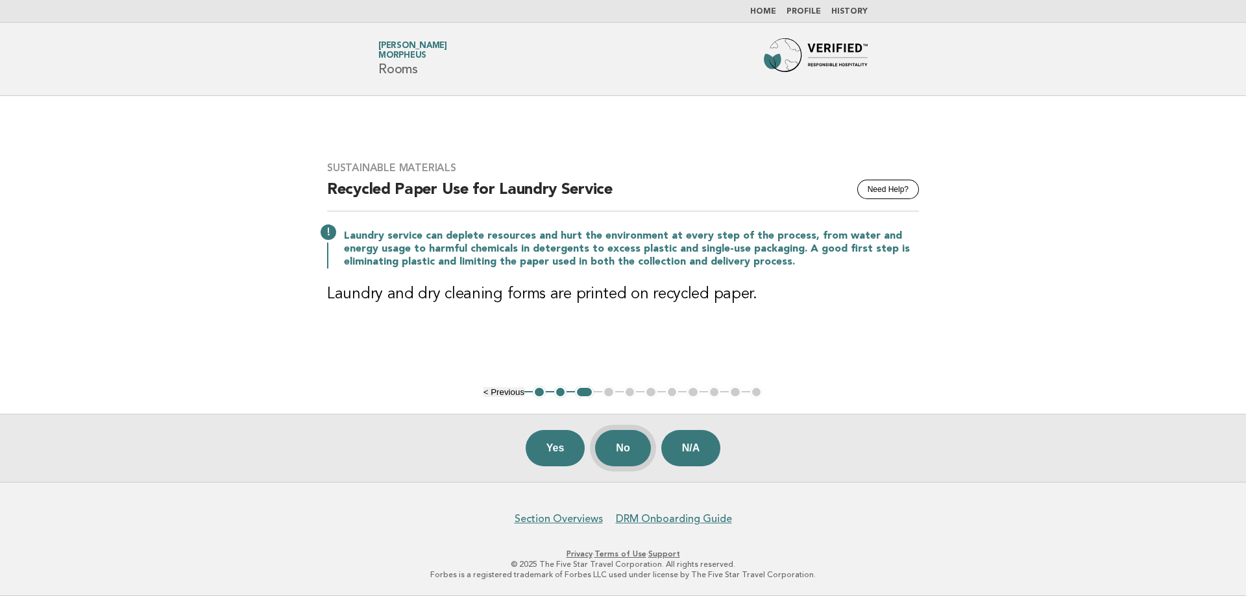
click at [630, 450] on button "No" at bounding box center [622, 448] width 55 height 36
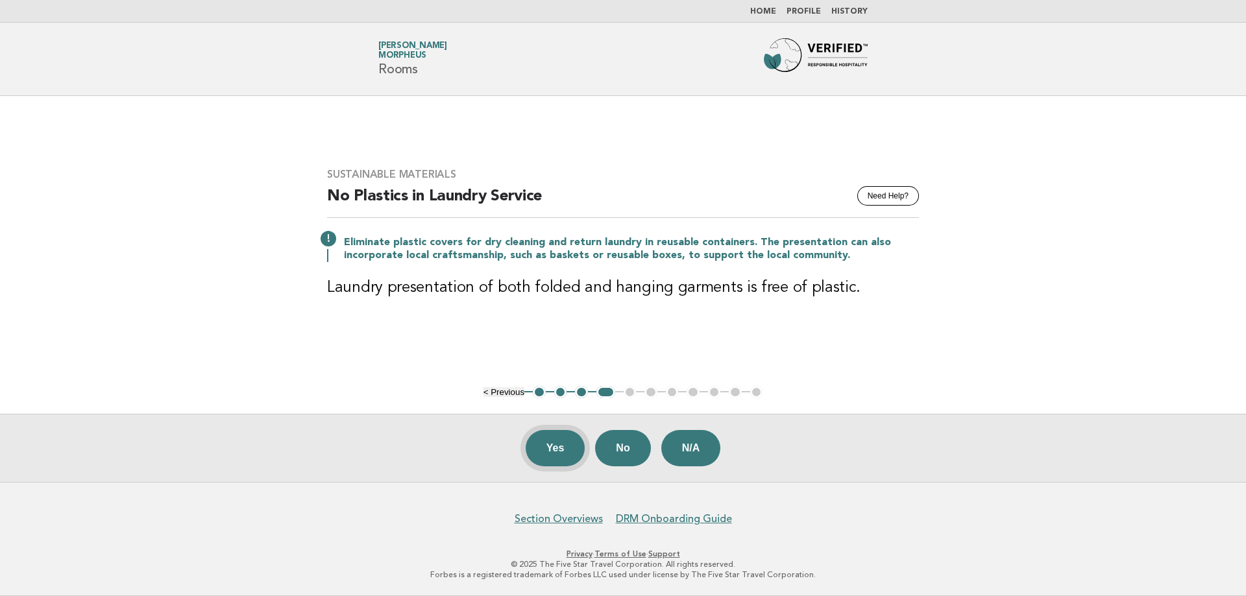
click at [561, 439] on button "Yes" at bounding box center [556, 448] width 60 height 36
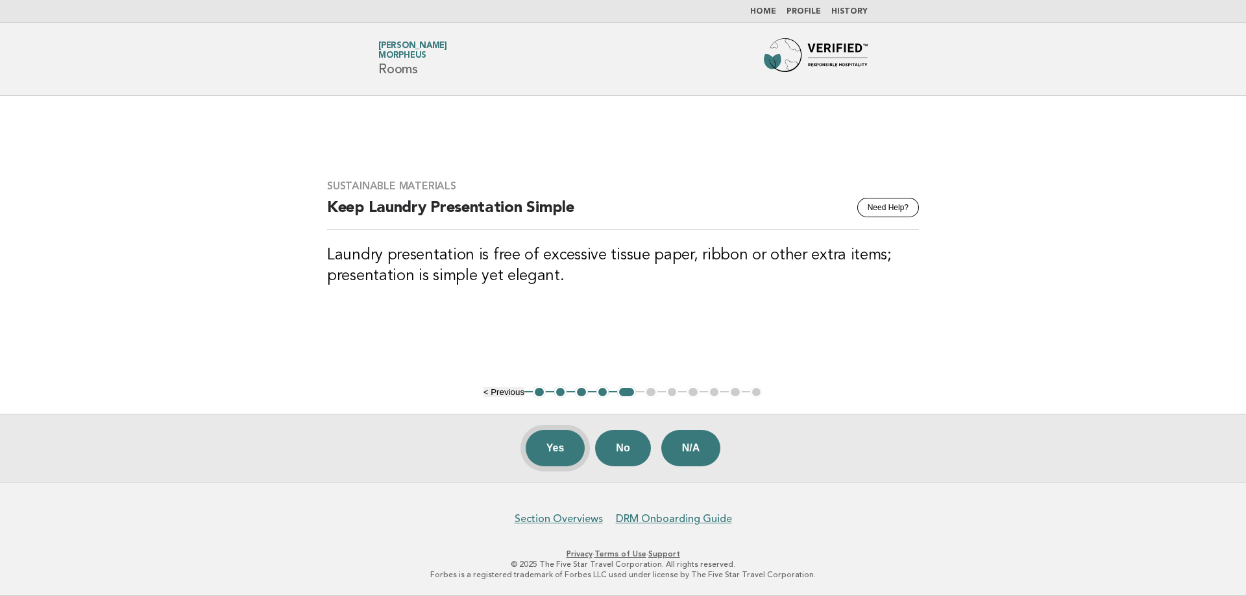
click at [557, 456] on button "Yes" at bounding box center [556, 448] width 60 height 36
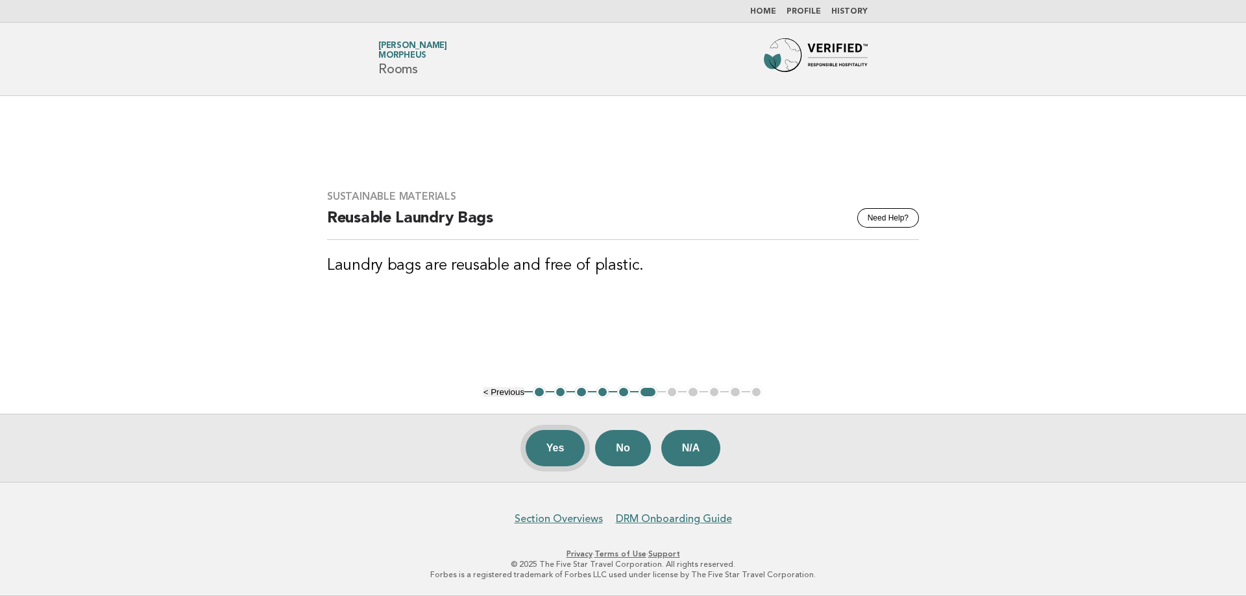
click at [548, 440] on button "Yes" at bounding box center [556, 448] width 60 height 36
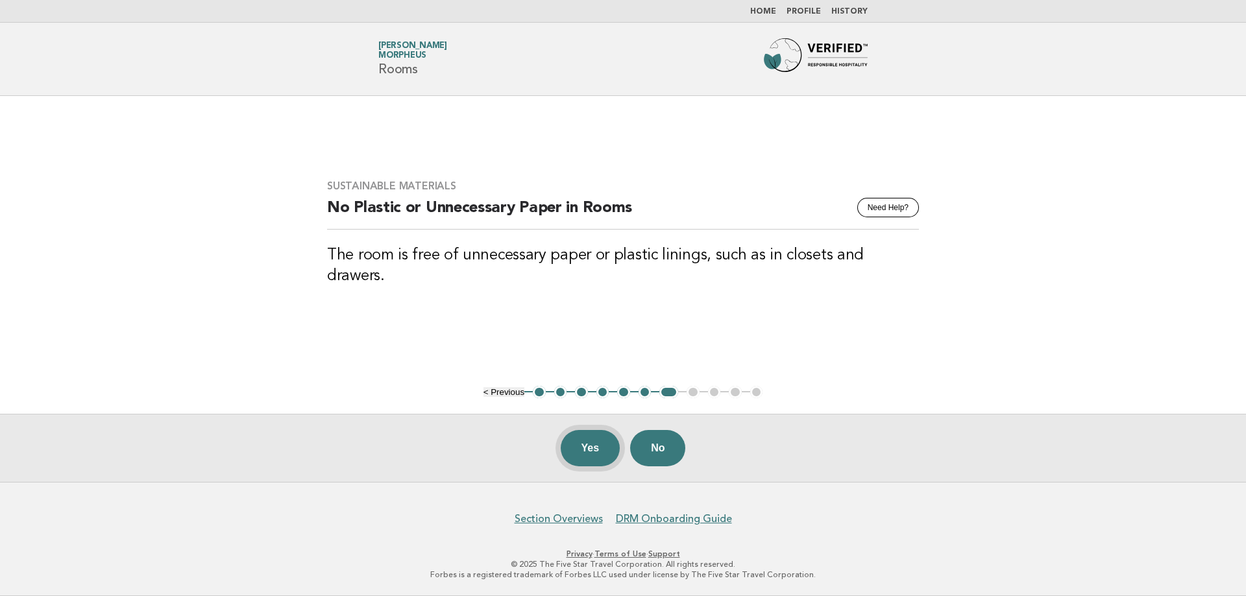
click at [584, 443] on button "Yes" at bounding box center [591, 448] width 60 height 36
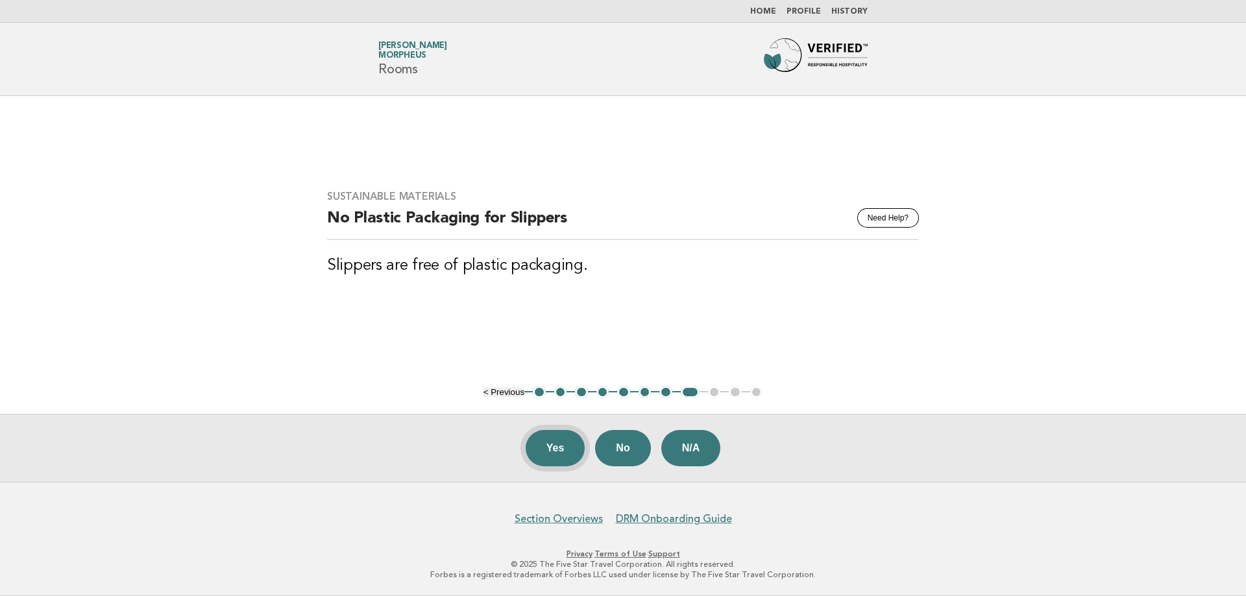
click at [564, 459] on button "Yes" at bounding box center [556, 448] width 60 height 36
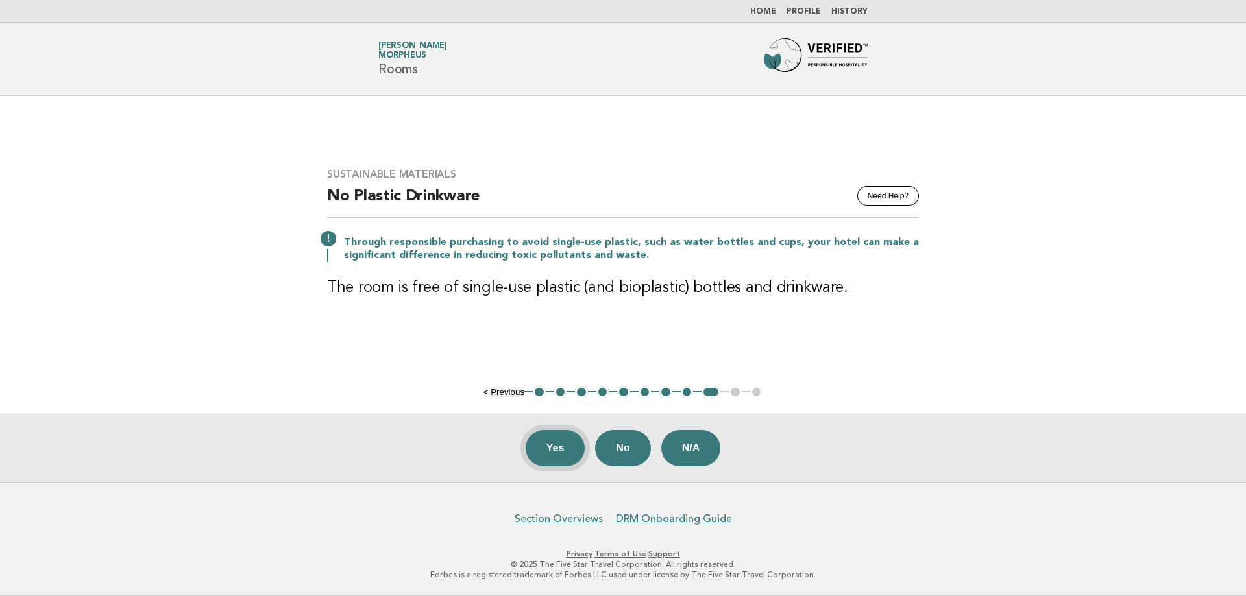
click at [554, 444] on button "Yes" at bounding box center [556, 448] width 60 height 36
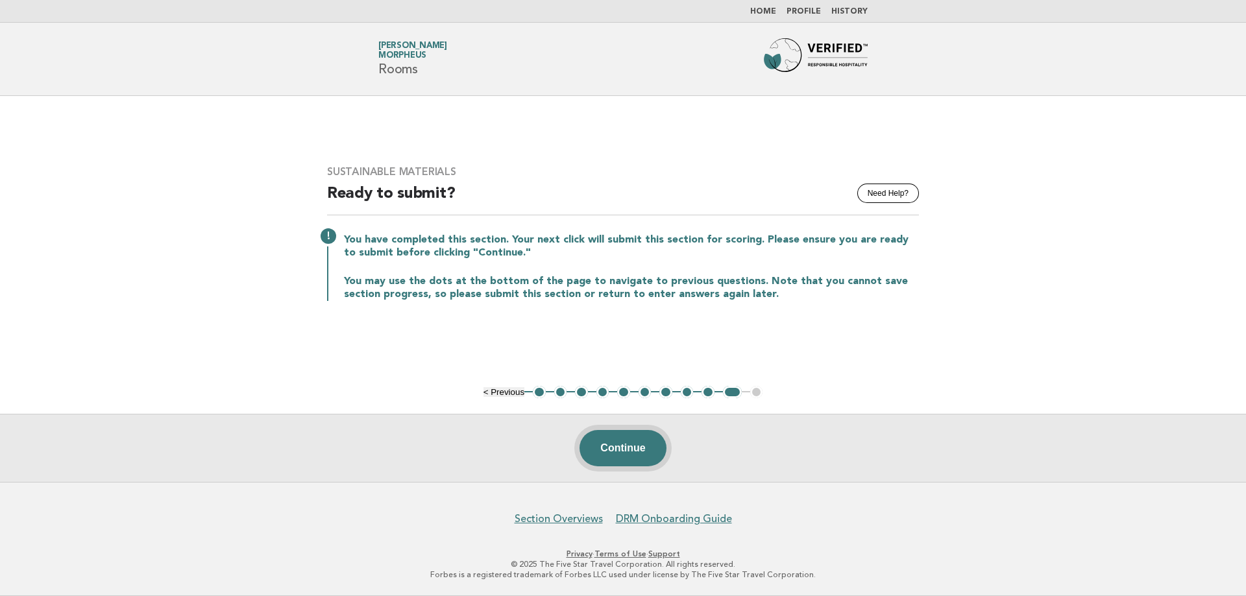
click at [592, 445] on button "Continue" at bounding box center [623, 448] width 86 height 36
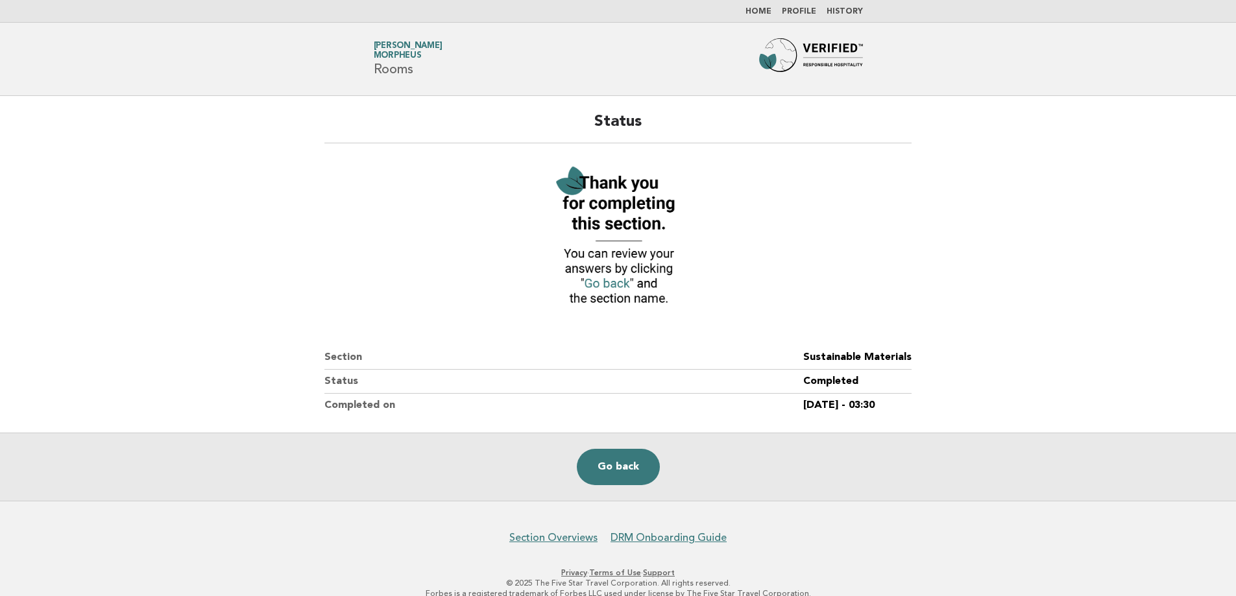
click at [825, 34] on header "Forbes Travel Guide Kevin Ip Morpheus Rooms" at bounding box center [618, 59] width 1236 height 73
click at [820, 55] on img at bounding box center [811, 59] width 104 height 42
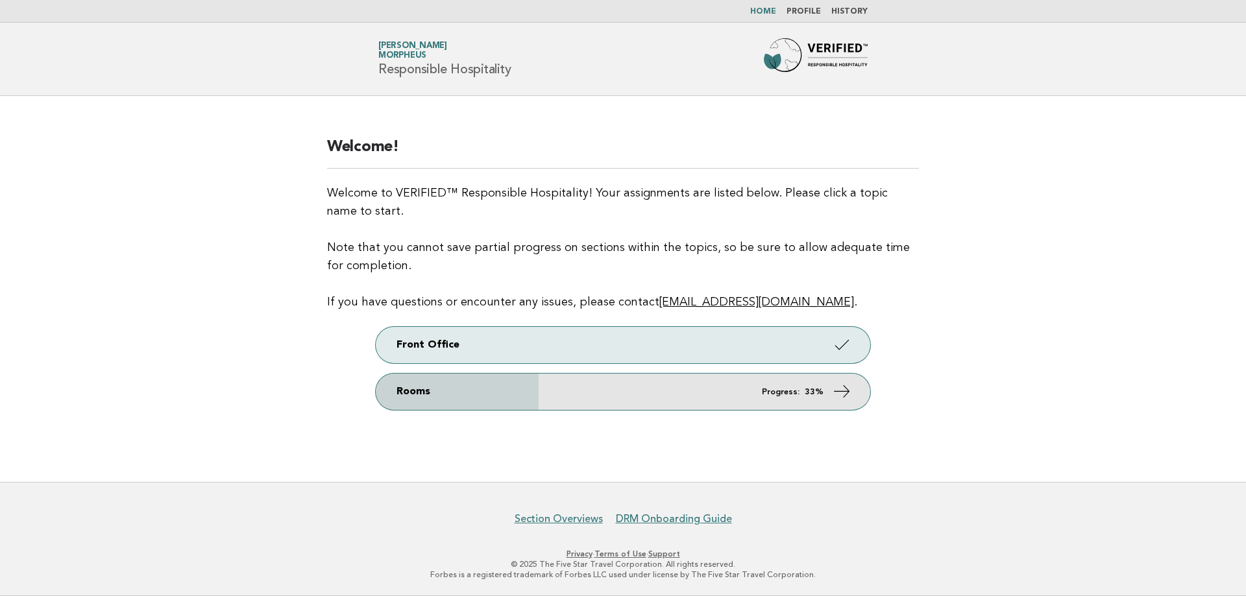
click at [848, 396] on icon at bounding box center [842, 391] width 19 height 19
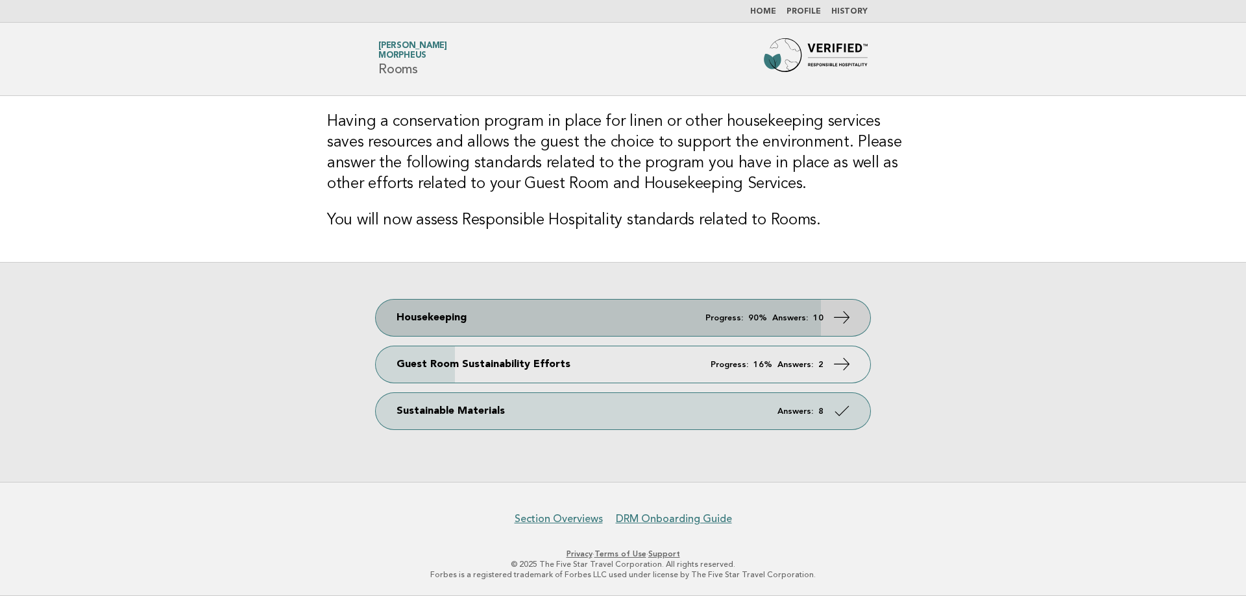
click at [831, 332] on link "Housekeeping Progress: 90% Answers: 10" at bounding box center [623, 318] width 494 height 36
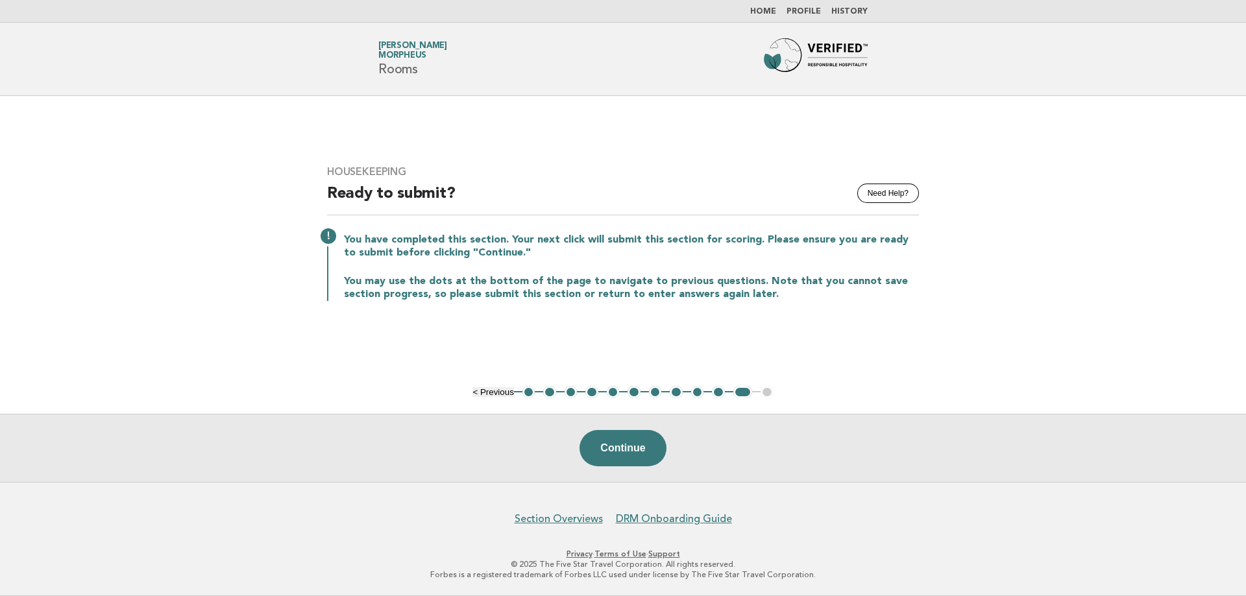
click at [681, 393] on button "8" at bounding box center [676, 392] width 13 height 13
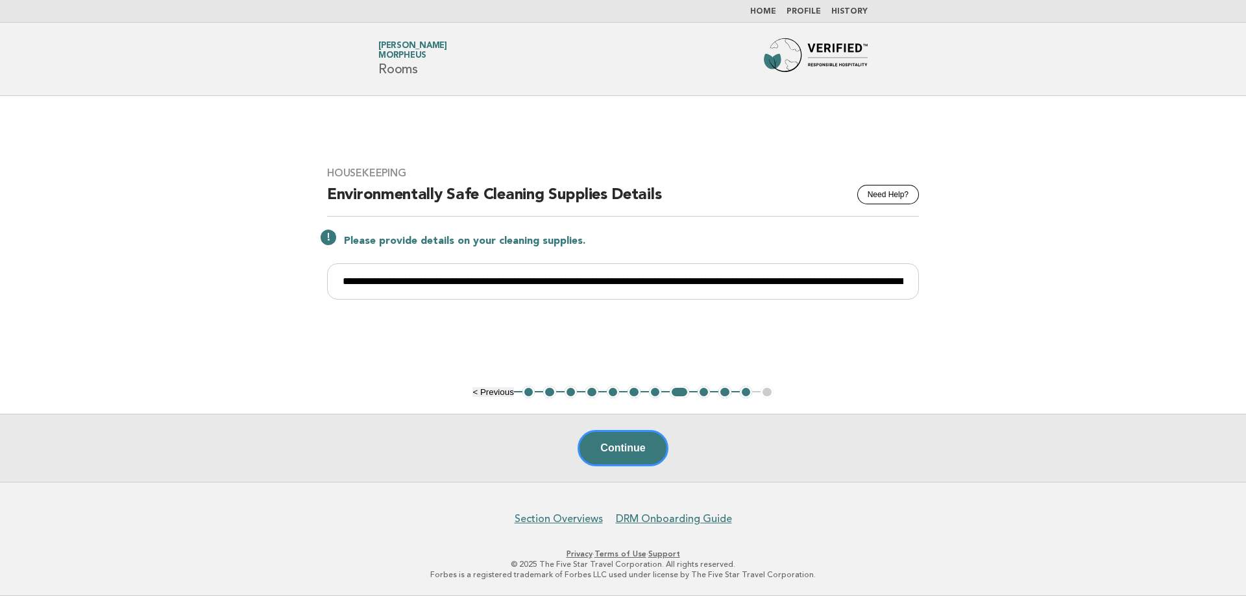
click at [652, 393] on button "7" at bounding box center [655, 392] width 13 height 13
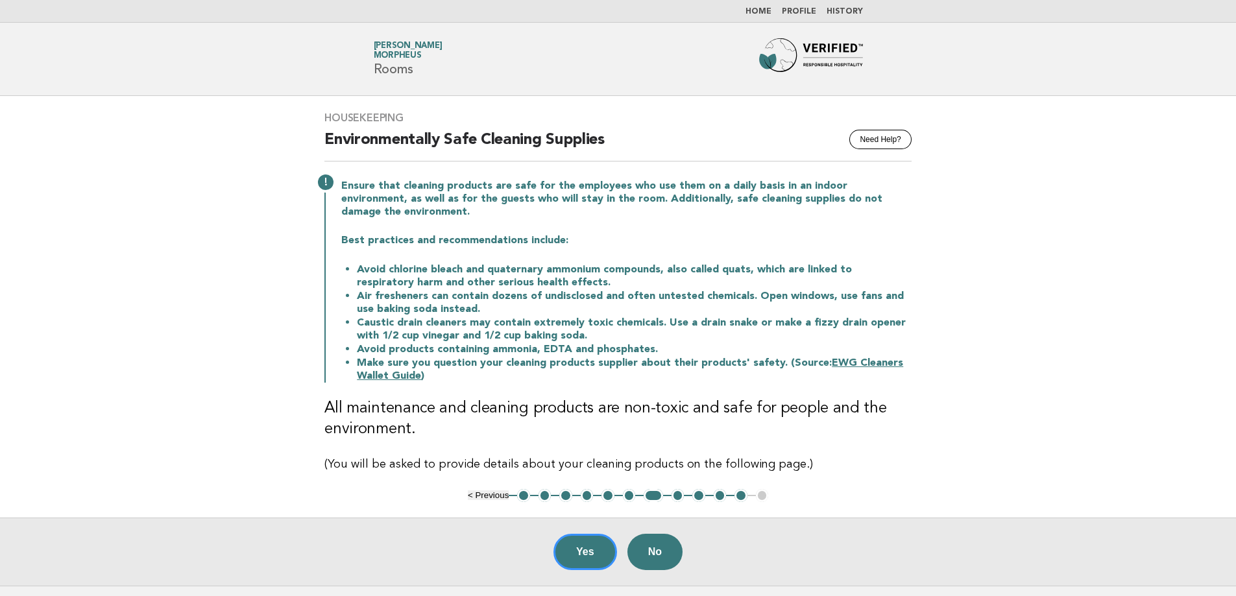
click at [604, 489] on button "5" at bounding box center [608, 495] width 13 height 13
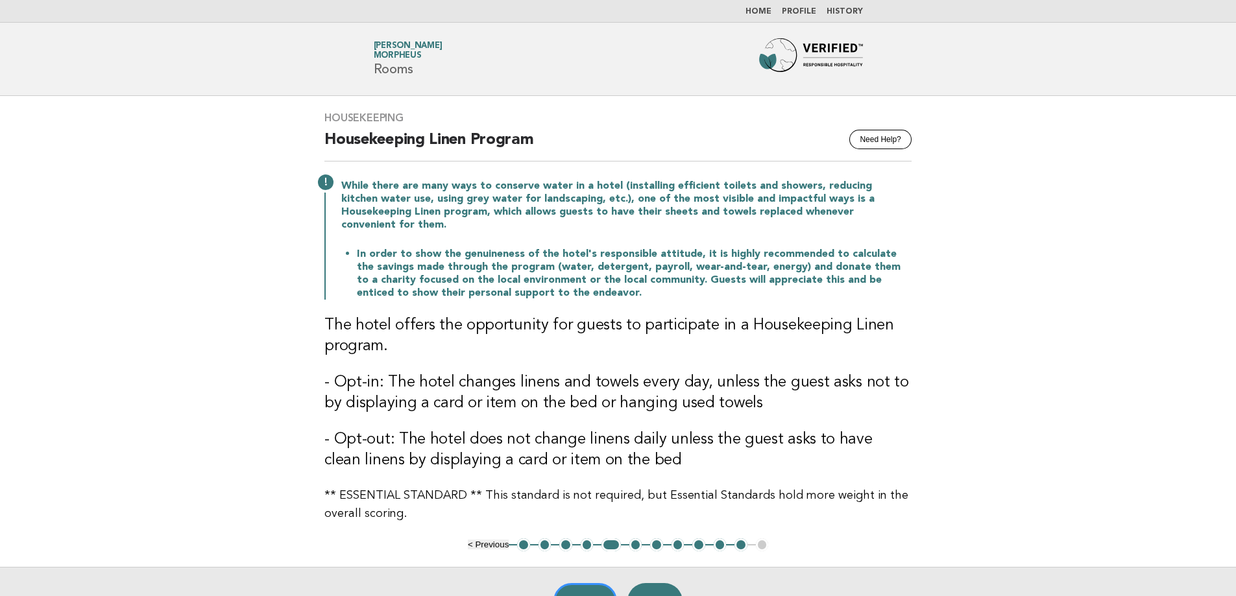
click at [631, 539] on button "6" at bounding box center [635, 545] width 13 height 13
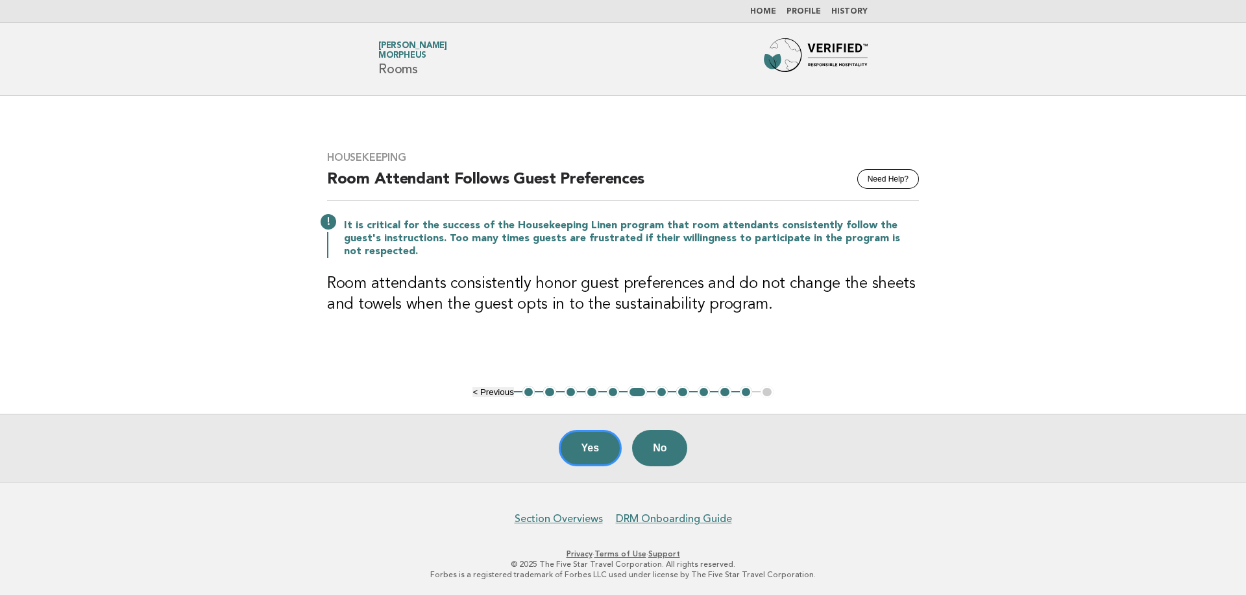
click at [586, 390] on button "4" at bounding box center [591, 392] width 13 height 13
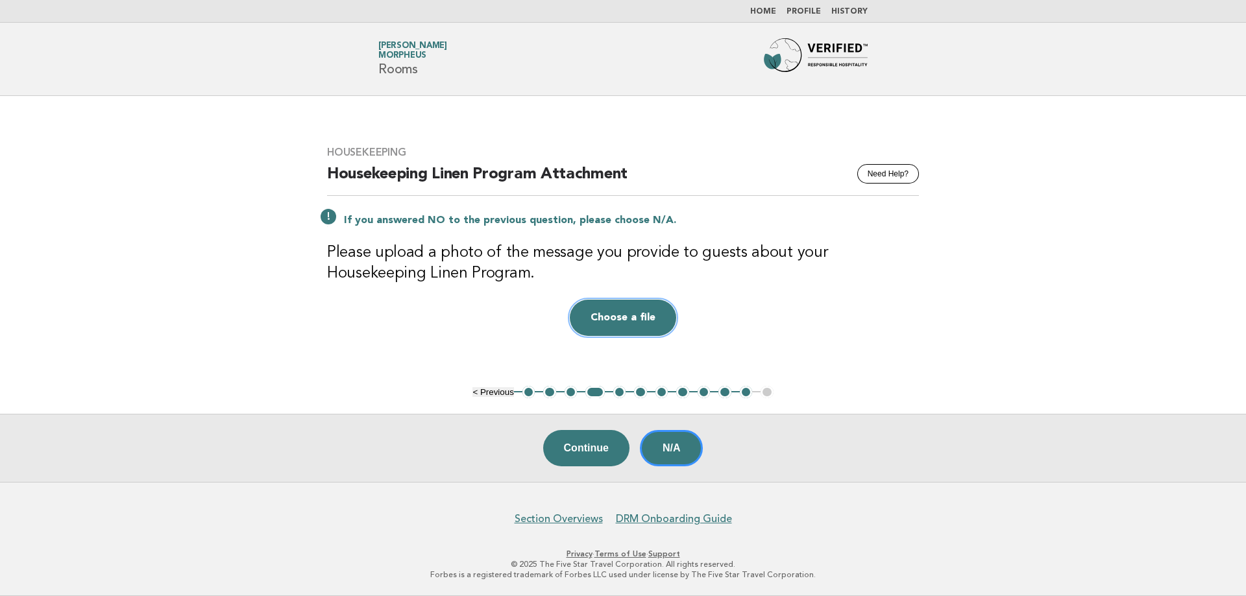
click at [622, 319] on button "Choose a file" at bounding box center [623, 318] width 106 height 36
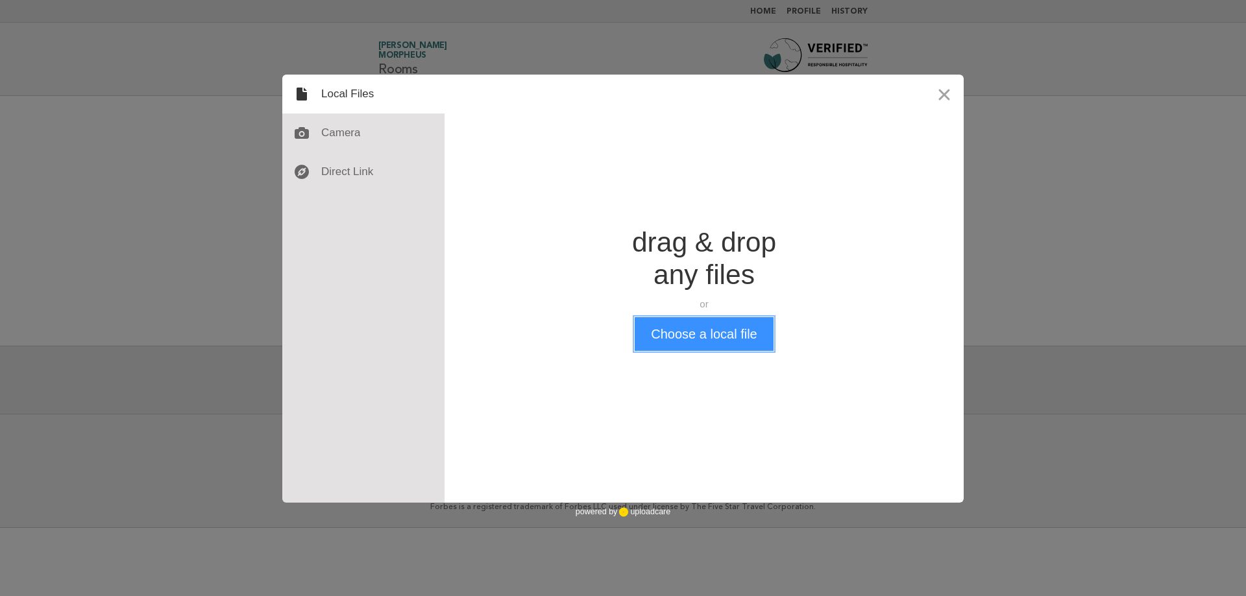
click at [677, 324] on button "Choose a local file" at bounding box center [704, 334] width 138 height 34
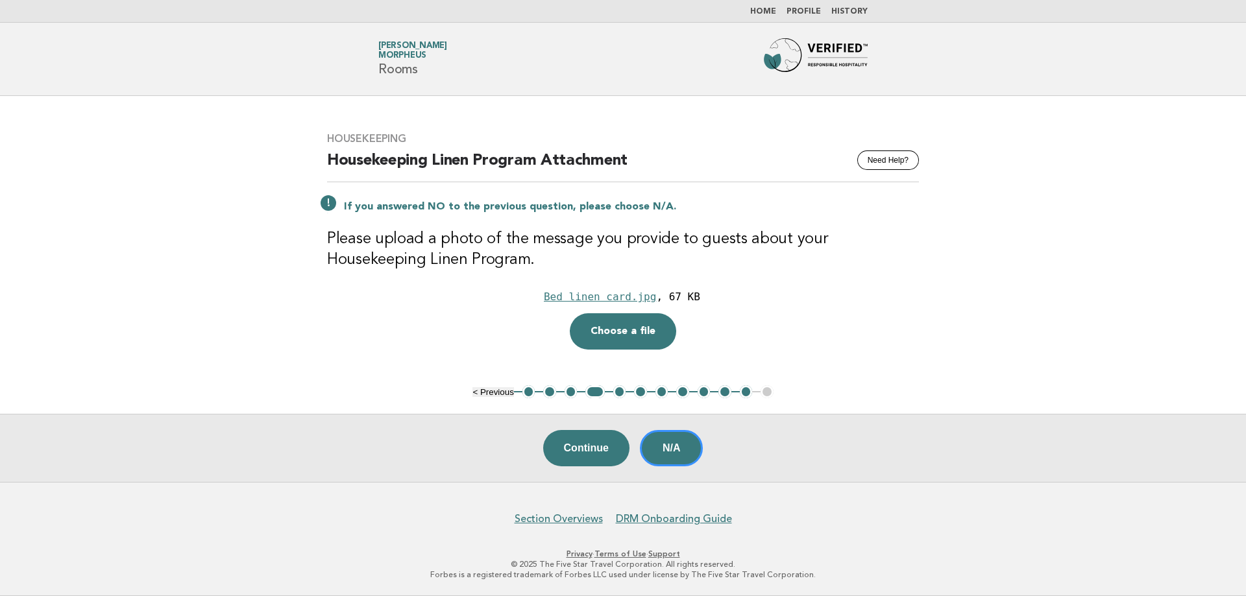
click at [741, 391] on button "11" at bounding box center [746, 391] width 13 height 13
click at [746, 394] on button "11" at bounding box center [746, 391] width 13 height 13
click at [587, 461] on button "Continue" at bounding box center [586, 448] width 86 height 36
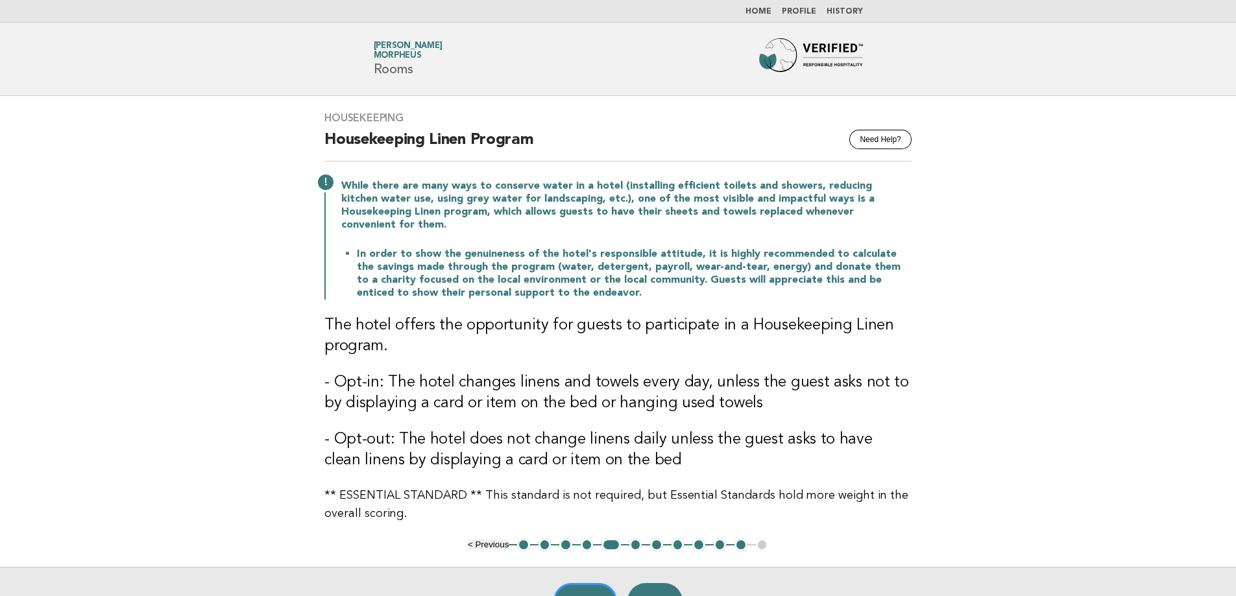
click at [740, 539] on button "11" at bounding box center [741, 545] width 13 height 13
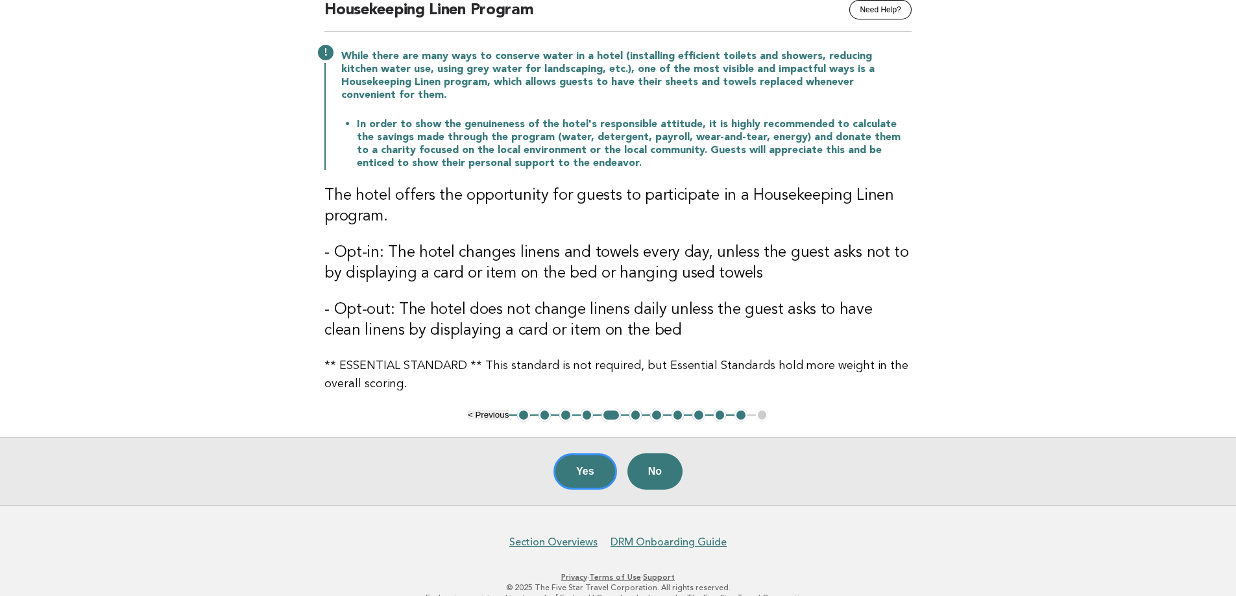
click at [737, 409] on button "11" at bounding box center [741, 415] width 13 height 13
click at [721, 409] on button "10" at bounding box center [720, 415] width 13 height 13
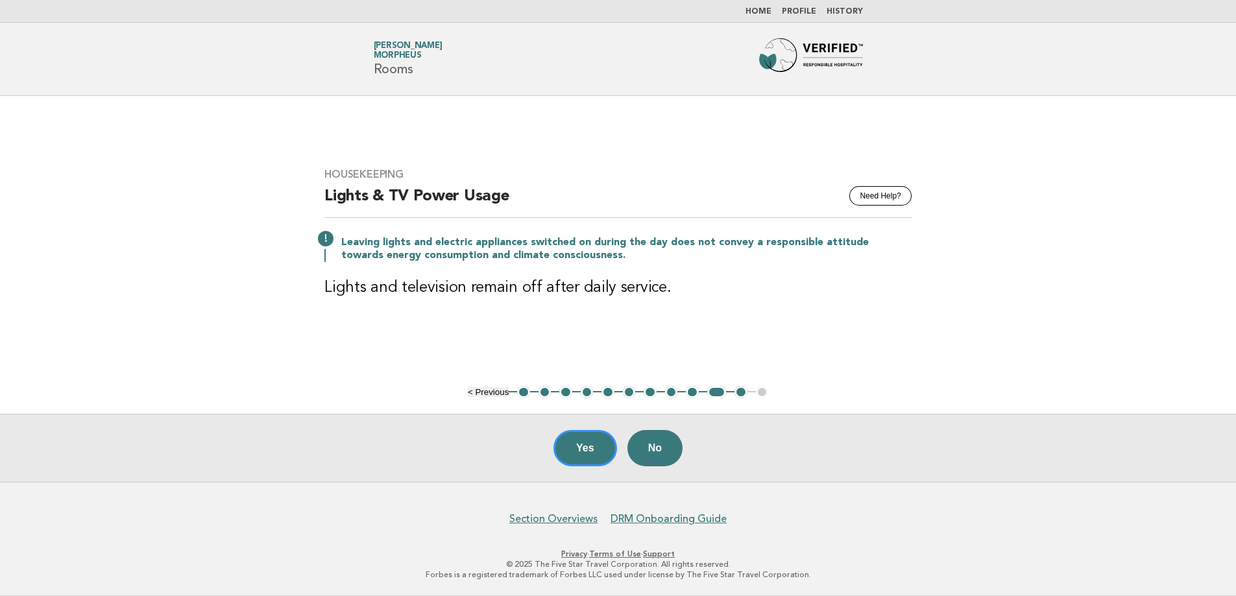
scroll to position [0, 0]
click at [746, 394] on button "11" at bounding box center [746, 392] width 13 height 13
click at [742, 392] on button "11" at bounding box center [746, 392] width 13 height 13
click at [598, 458] on button "Yes" at bounding box center [591, 448] width 64 height 36
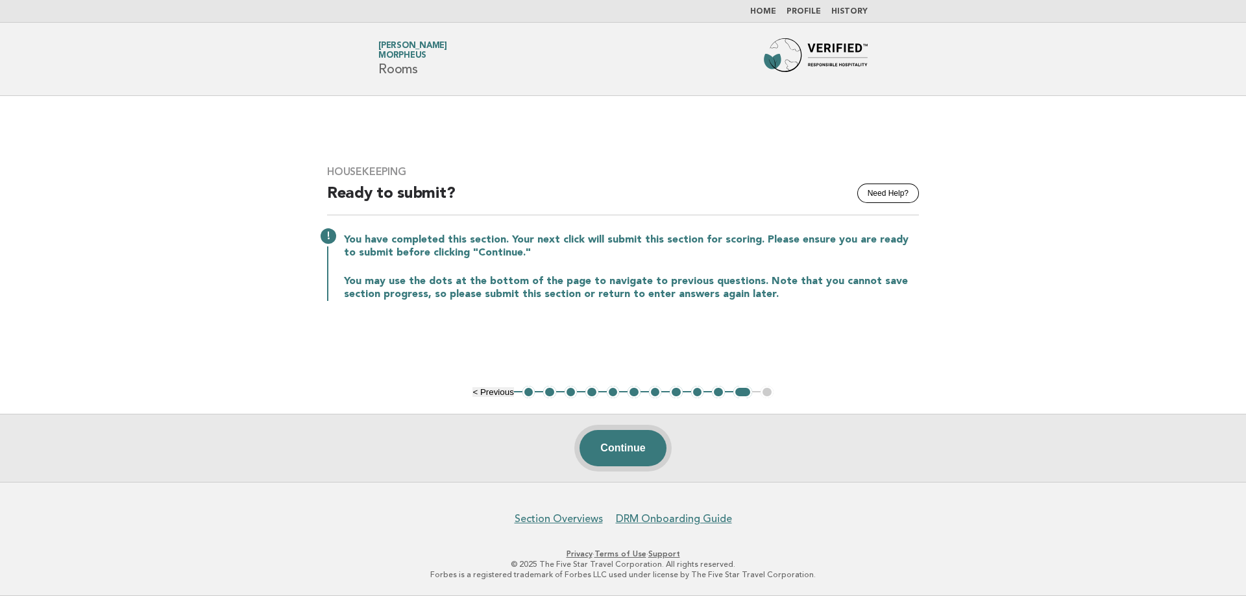
click at [622, 443] on button "Continue" at bounding box center [623, 448] width 86 height 36
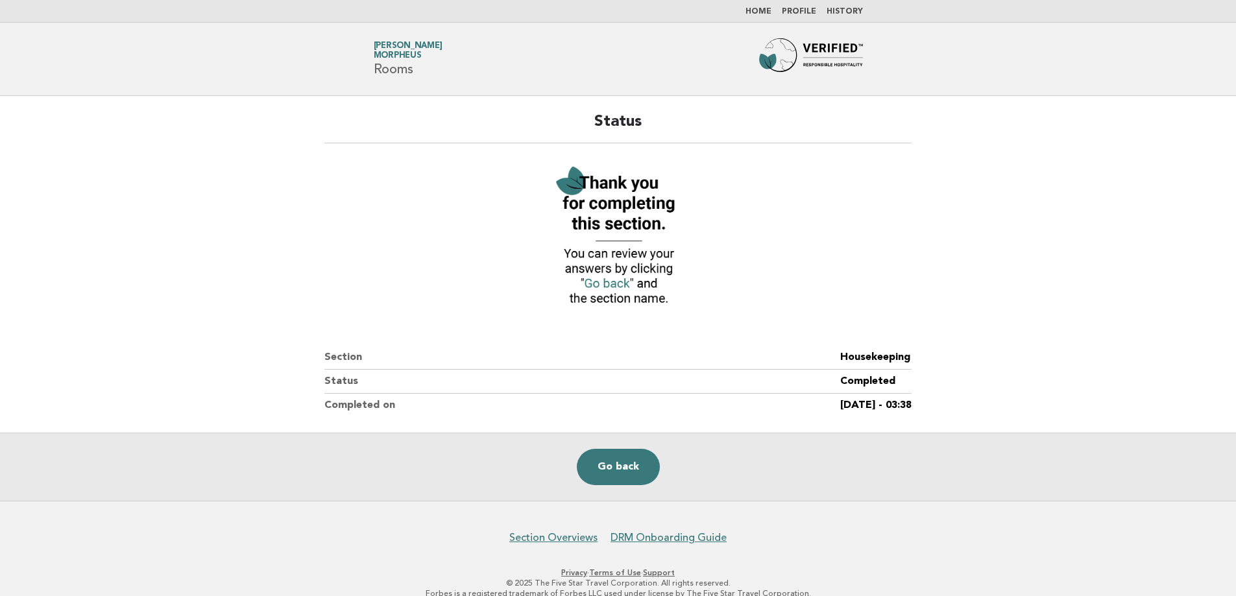
click at [836, 62] on img at bounding box center [811, 59] width 104 height 42
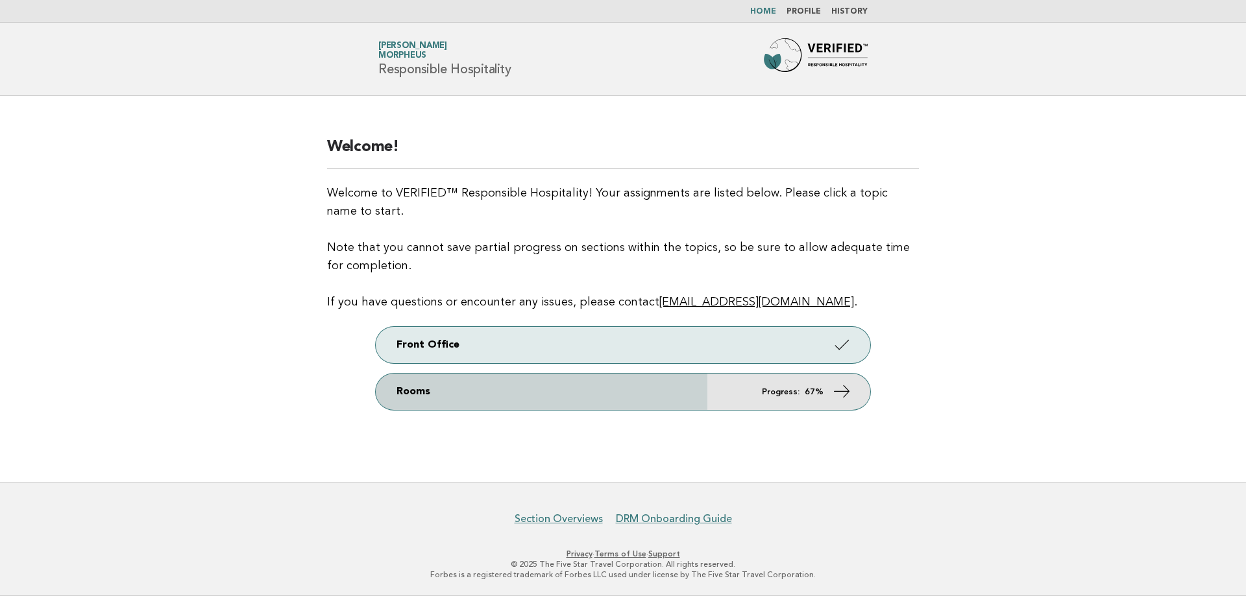
click at [835, 396] on icon at bounding box center [842, 391] width 19 height 19
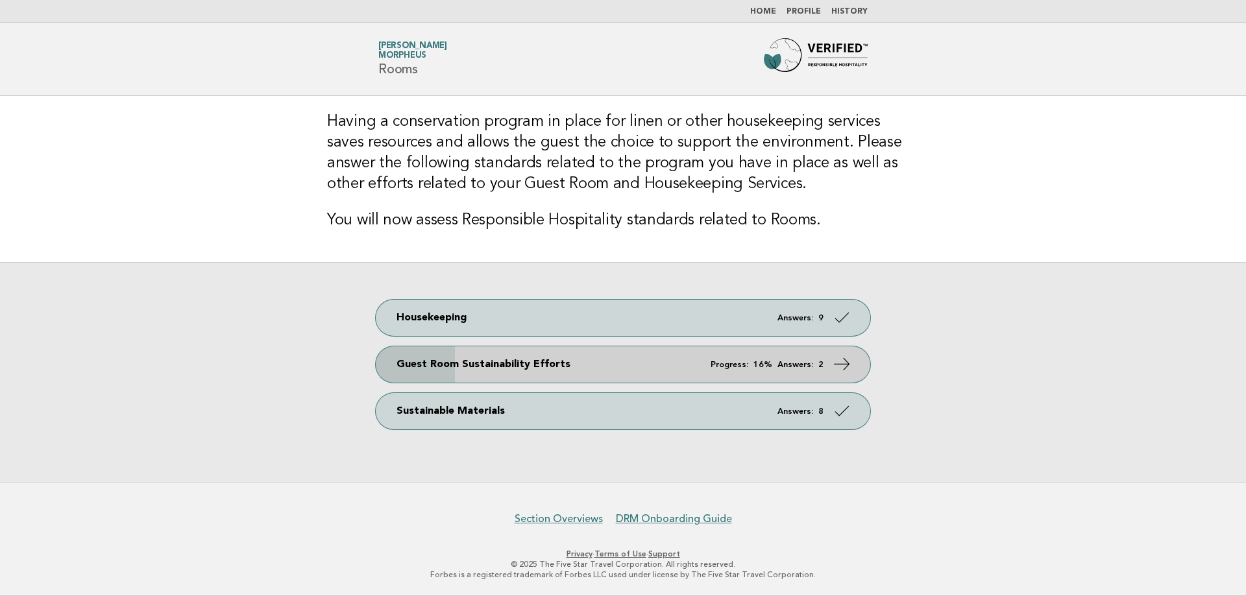
click at [839, 372] on icon at bounding box center [842, 364] width 19 height 19
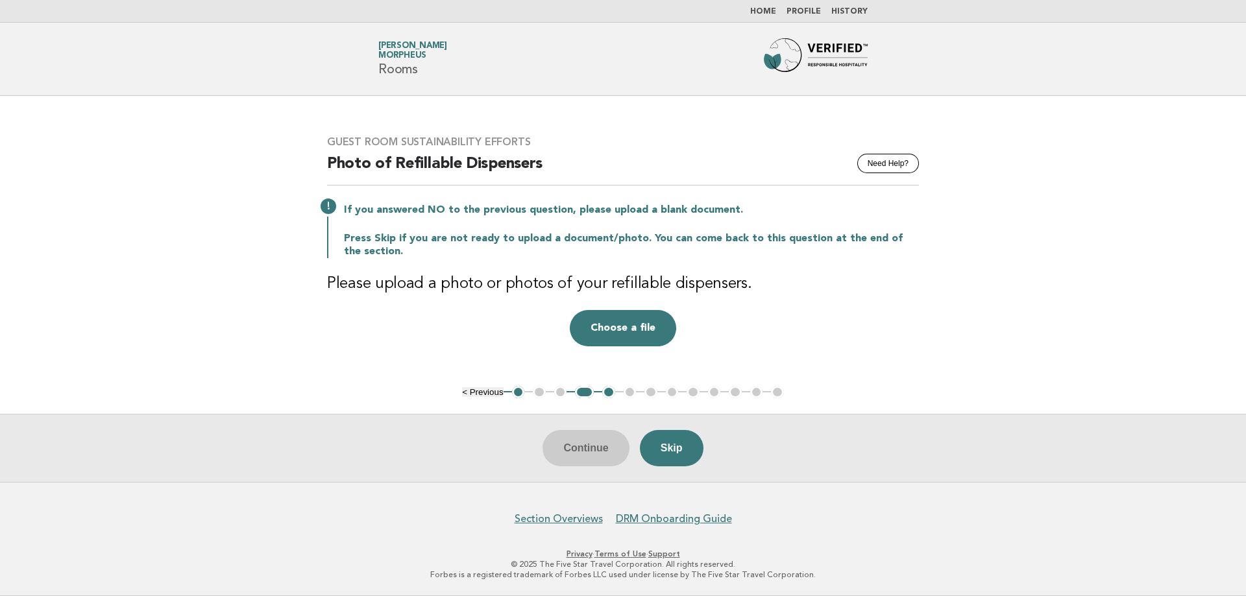
click at [608, 394] on button "5" at bounding box center [608, 392] width 13 height 13
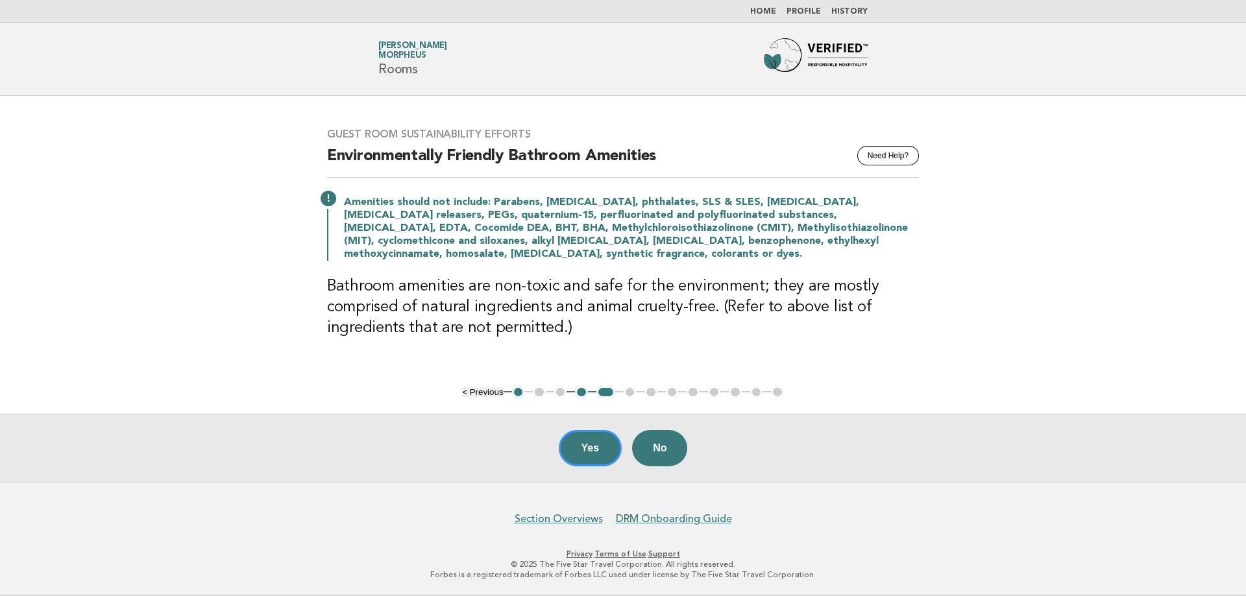
click at [583, 389] on button "4" at bounding box center [581, 392] width 13 height 13
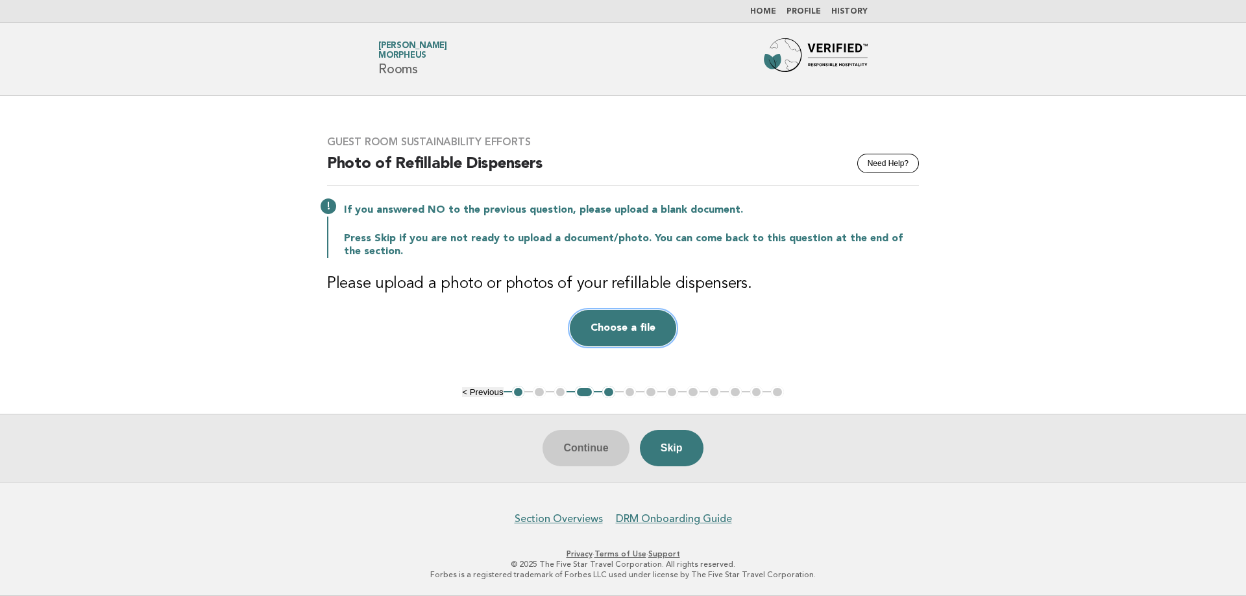
click at [628, 329] on button "Choose a file" at bounding box center [623, 328] width 106 height 36
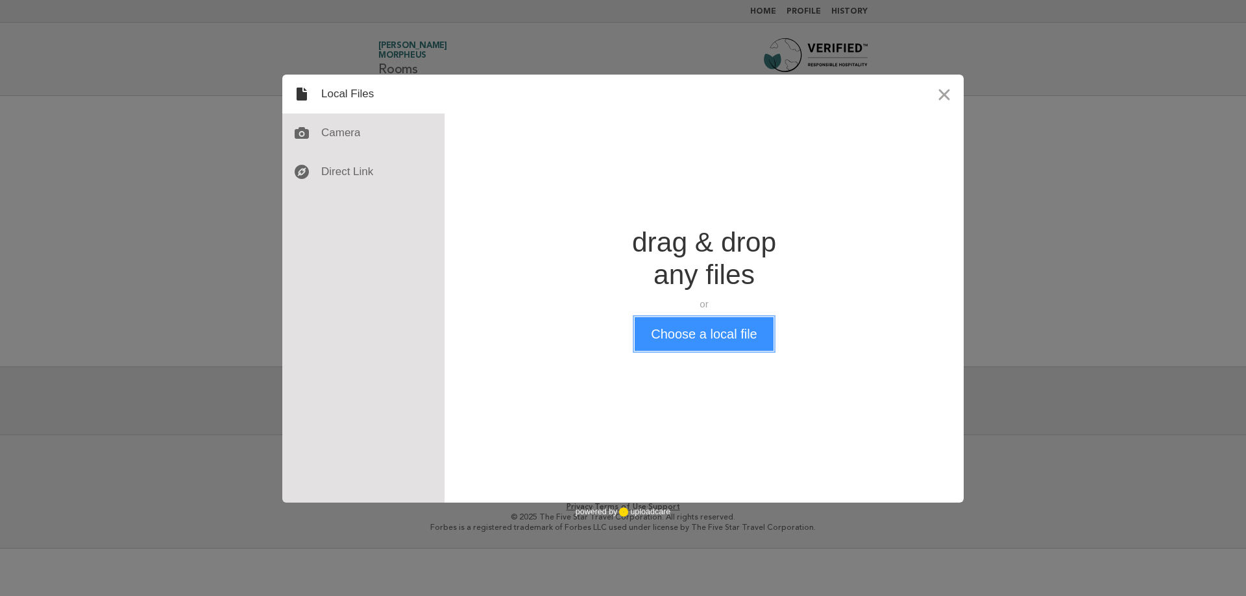
click at [718, 330] on button "Choose a local file" at bounding box center [704, 334] width 138 height 34
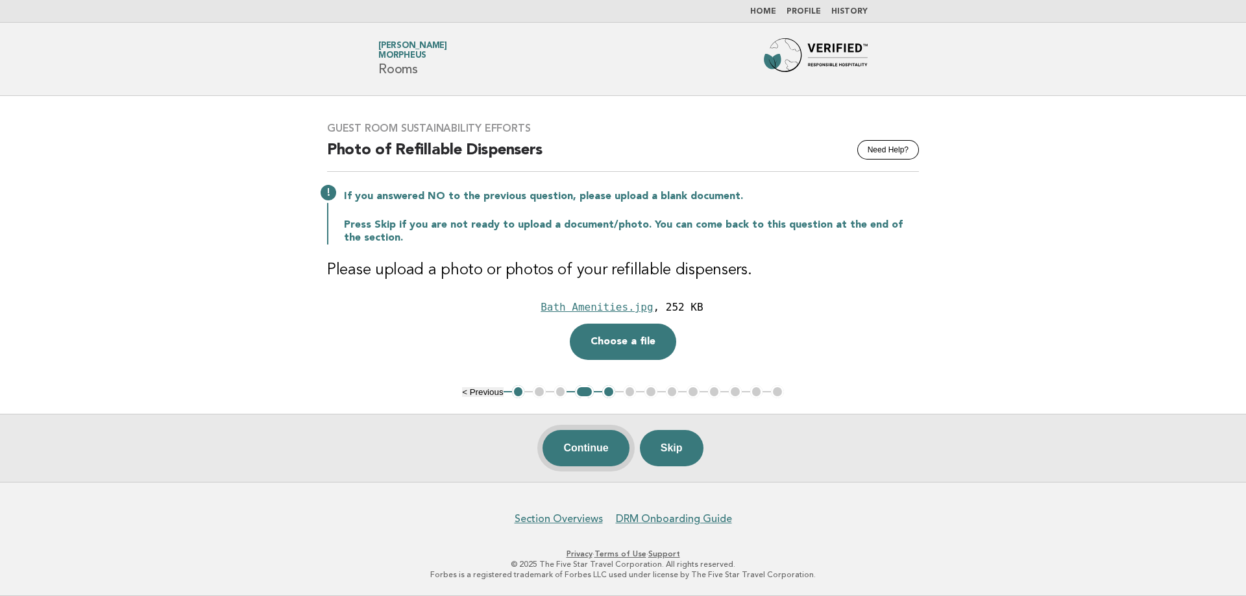
click at [591, 450] on button "Continue" at bounding box center [586, 448] width 86 height 36
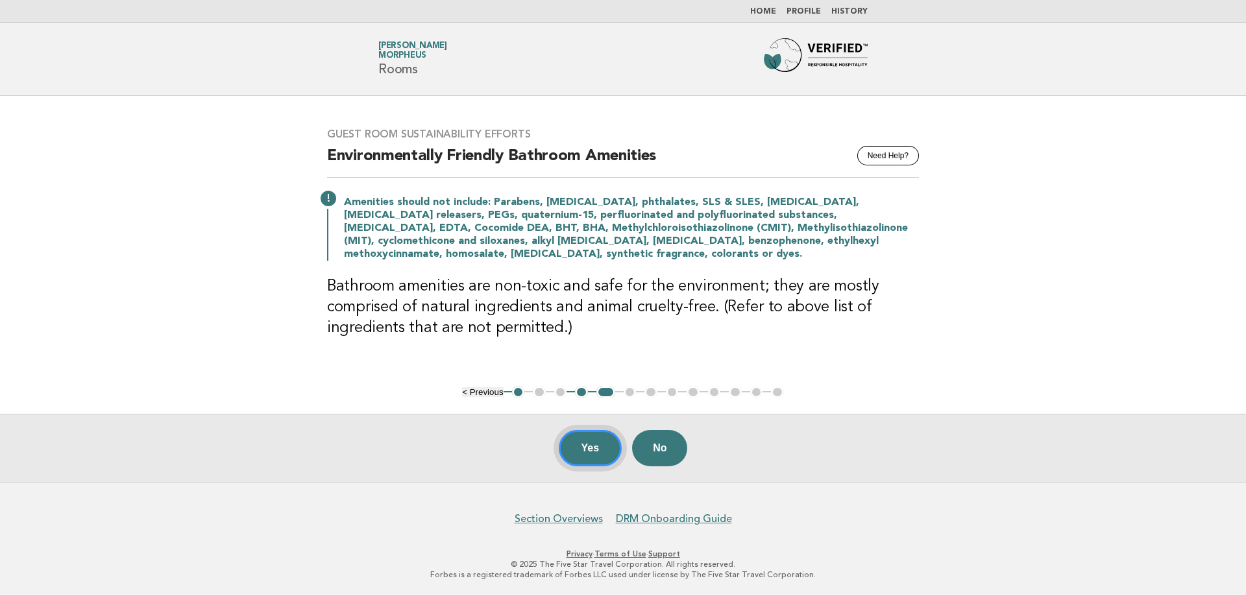
click at [591, 450] on button "Yes" at bounding box center [591, 448] width 64 height 36
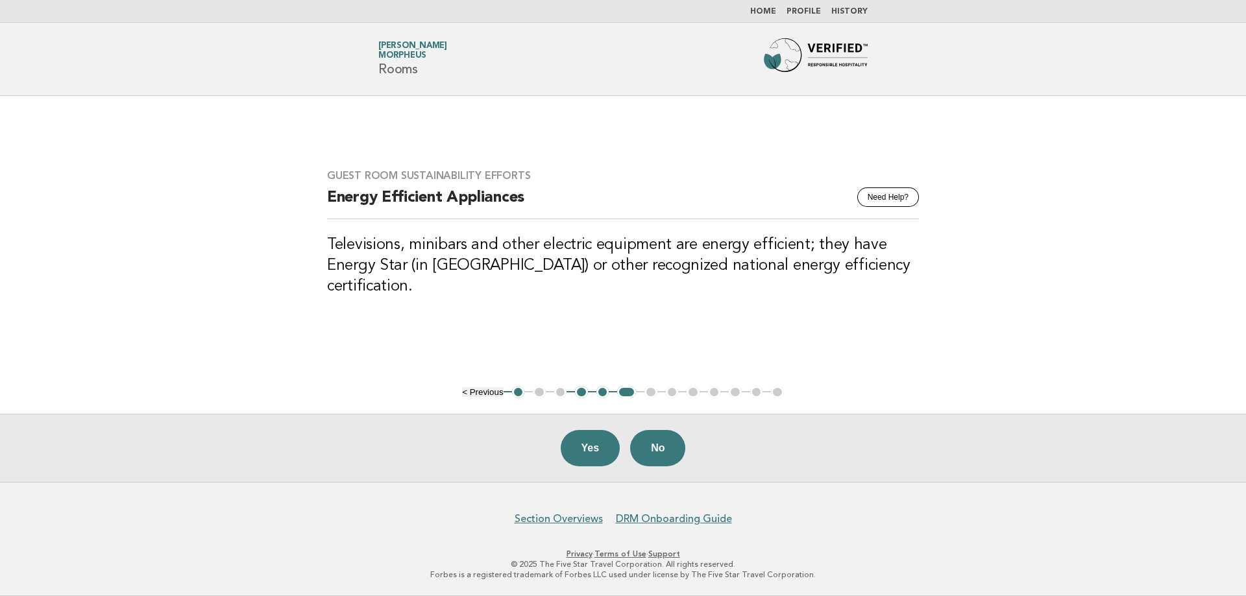
click at [652, 398] on ul "< Previous 1 2 3 4 5 6 7 8 9 10 11 12 13" at bounding box center [623, 392] width 322 height 13
click at [651, 397] on ul "< Previous 1 2 3 4 5 6 7 8 9 10 11 12 13" at bounding box center [623, 392] width 322 height 13
click at [646, 393] on ul "< Previous 1 2 3 4 5 6 7 8 9 10 11 12 13" at bounding box center [623, 392] width 322 height 13
click at [897, 515] on nav "Section Overviews DRM Onboarding Guide" at bounding box center [623, 511] width 1246 height 27
